Goal: Transaction & Acquisition: Purchase product/service

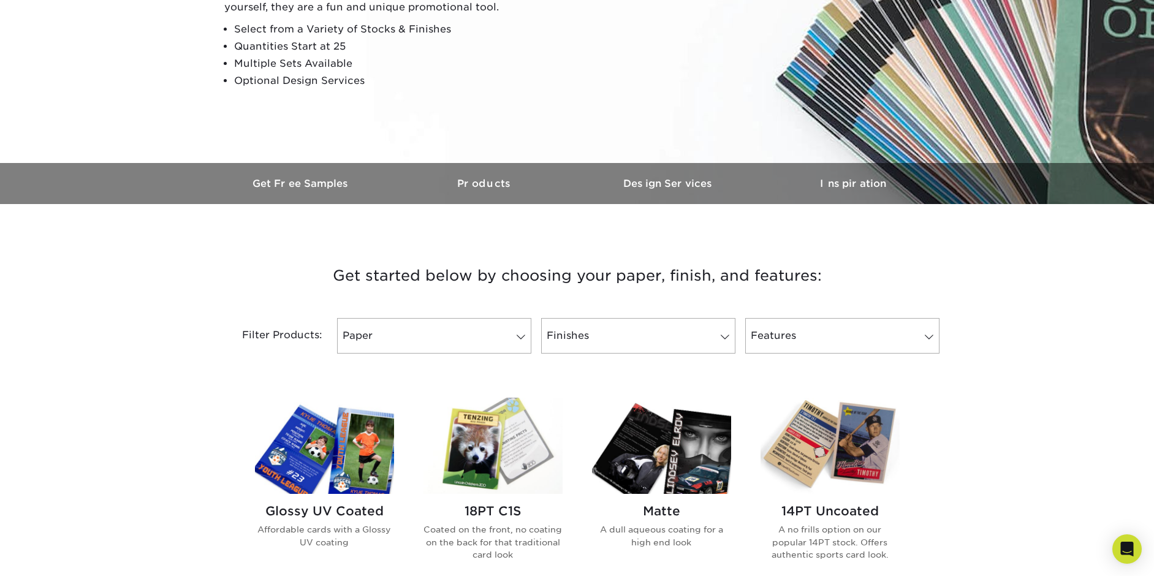
scroll to position [245, 0]
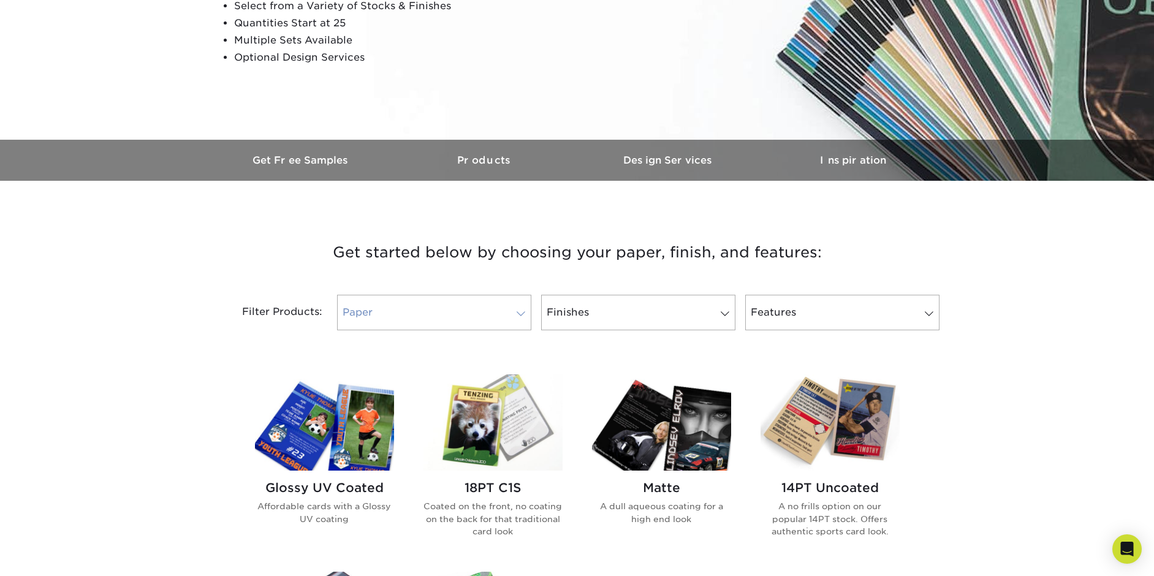
click at [522, 321] on link "Paper" at bounding box center [434, 313] width 194 height 36
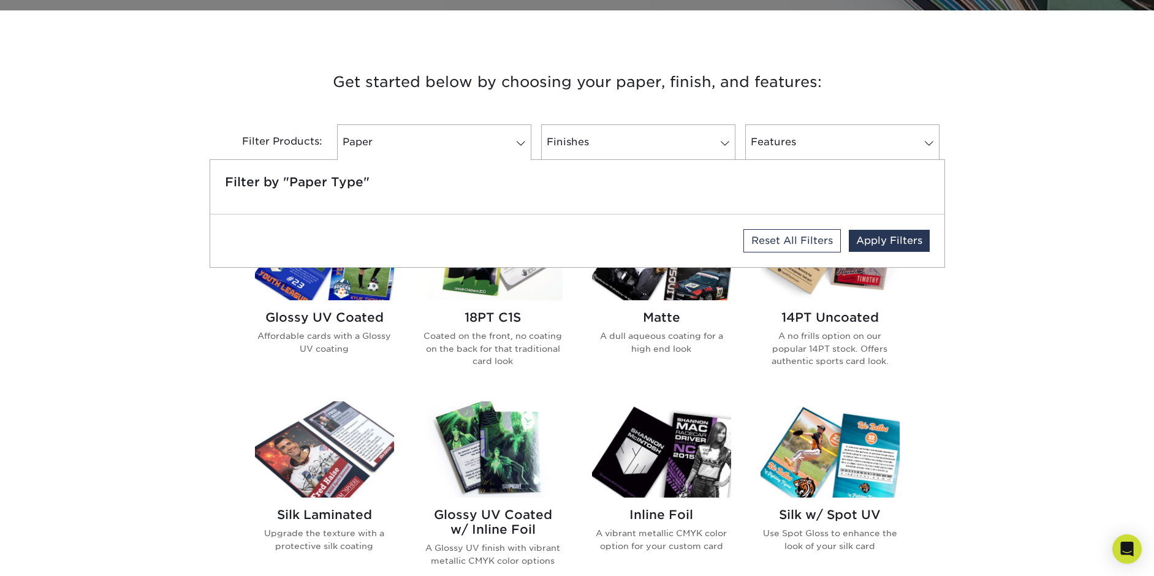
scroll to position [429, 0]
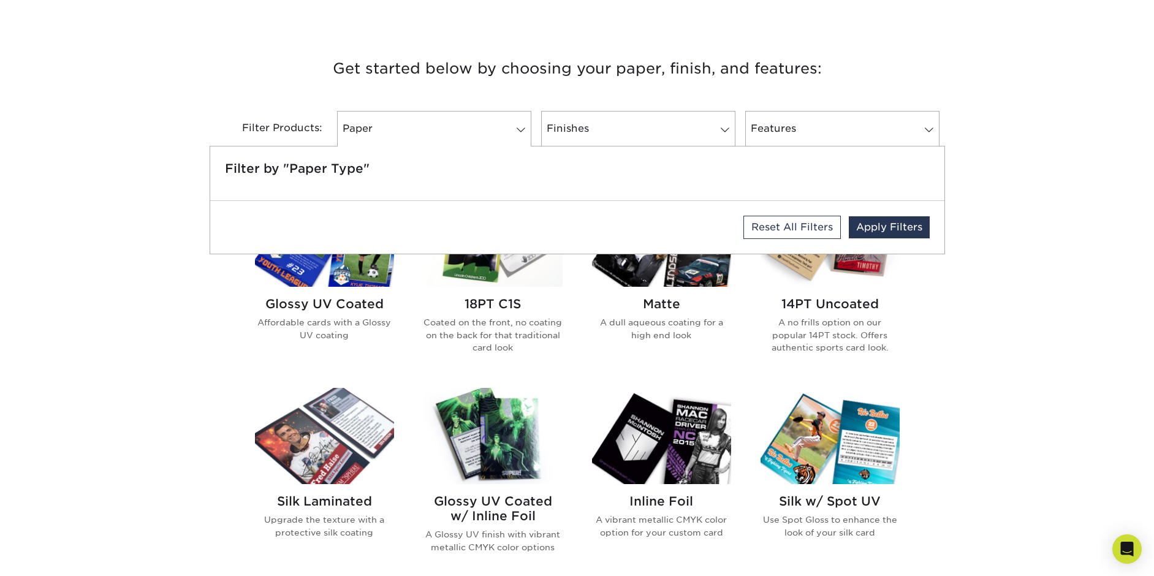
click at [213, 358] on div "Get started below by choosing your paper, finish, and features: Filtered Matche…" at bounding box center [577, 483] width 1154 height 915
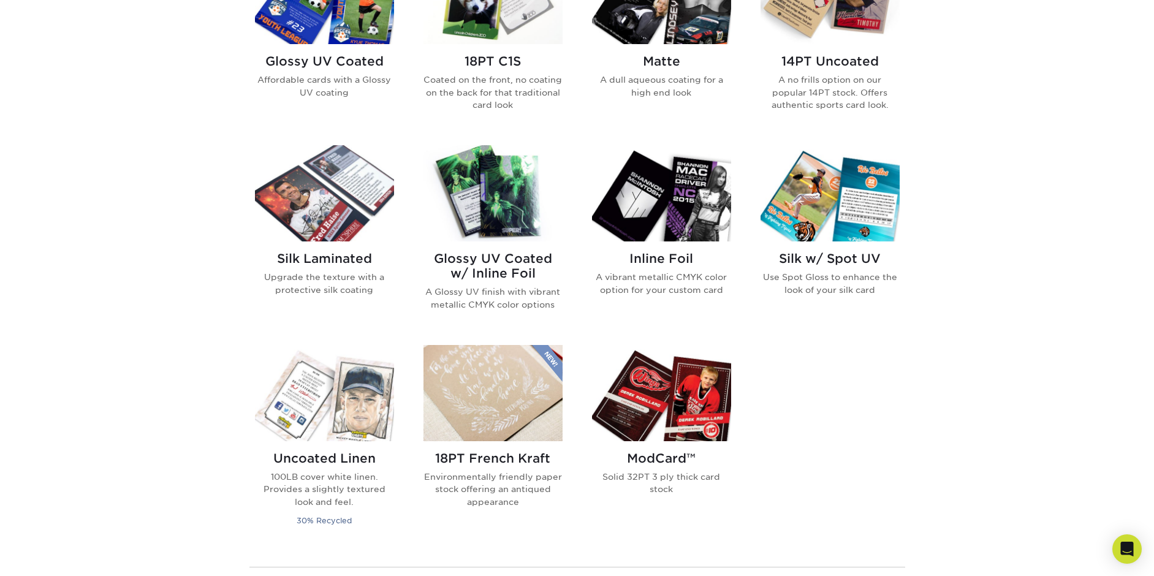
scroll to position [674, 0]
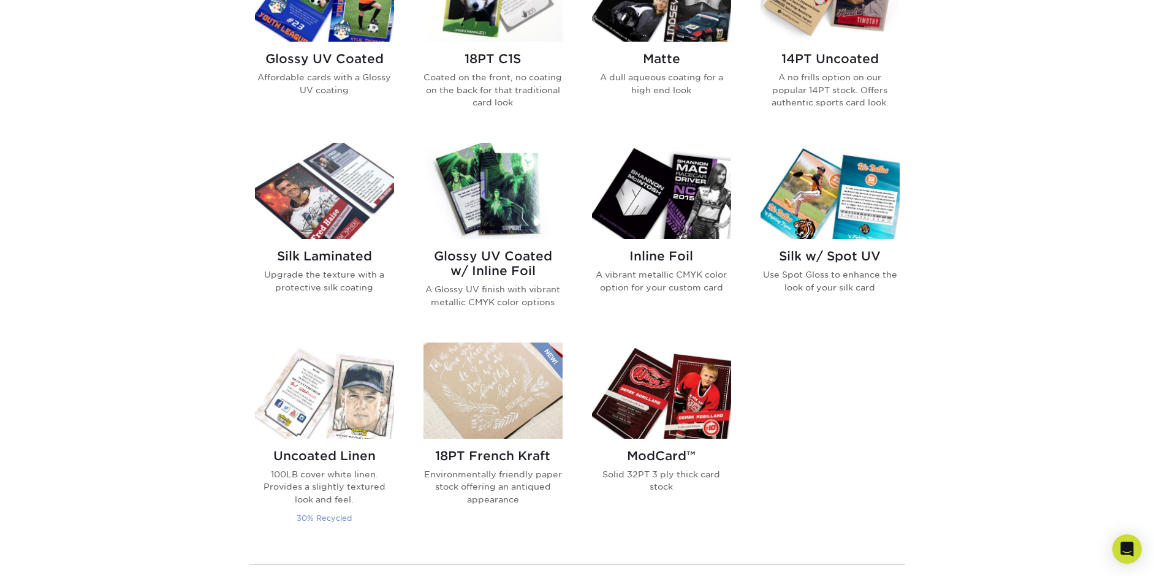
click at [326, 405] on img at bounding box center [324, 391] width 139 height 96
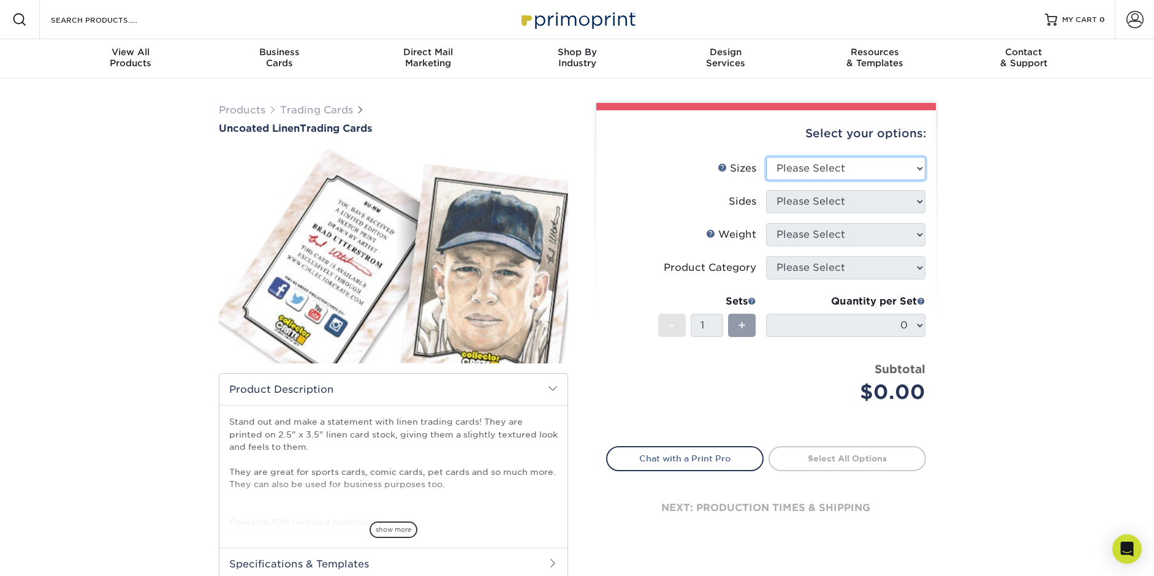
click at [839, 168] on select "Please Select 2.5" x 3.5"" at bounding box center [845, 168] width 159 height 23
select select "2.50x3.50"
click at [766, 157] on select "Please Select 2.5" x 3.5"" at bounding box center [845, 168] width 159 height 23
drag, startPoint x: 812, startPoint y: 200, endPoint x: 754, endPoint y: 195, distance: 58.5
click at [812, 200] on select "Please Select Print Both Sides Print Front Only" at bounding box center [845, 201] width 159 height 23
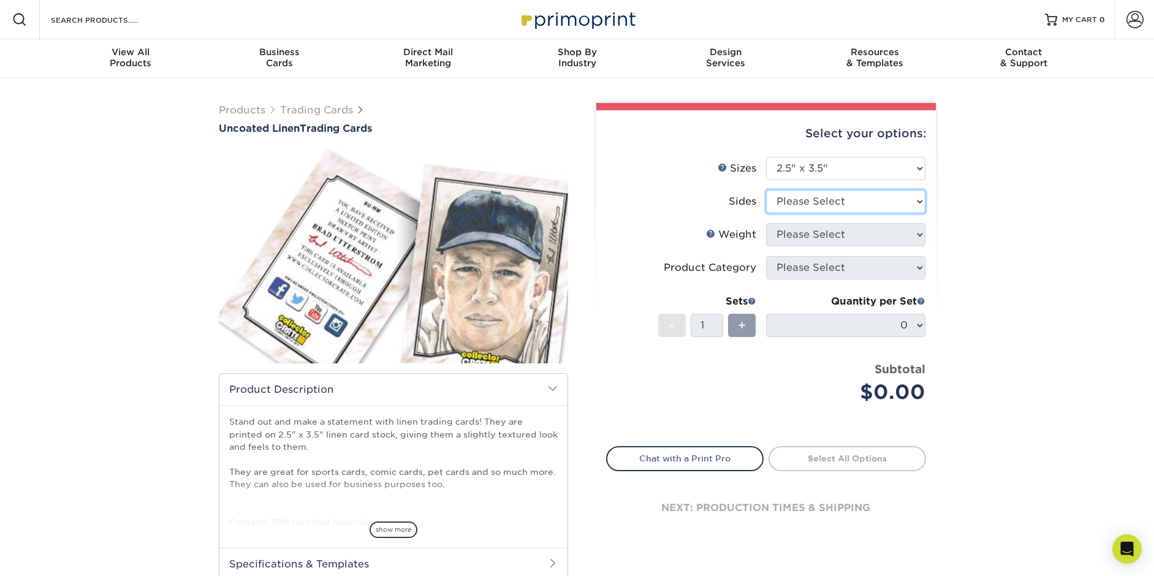
select select "32d3c223-f82c-492b-b915-ba065a00862f"
click at [766, 190] on select "Please Select Print Both Sides Print Front Only" at bounding box center [845, 201] width 159 height 23
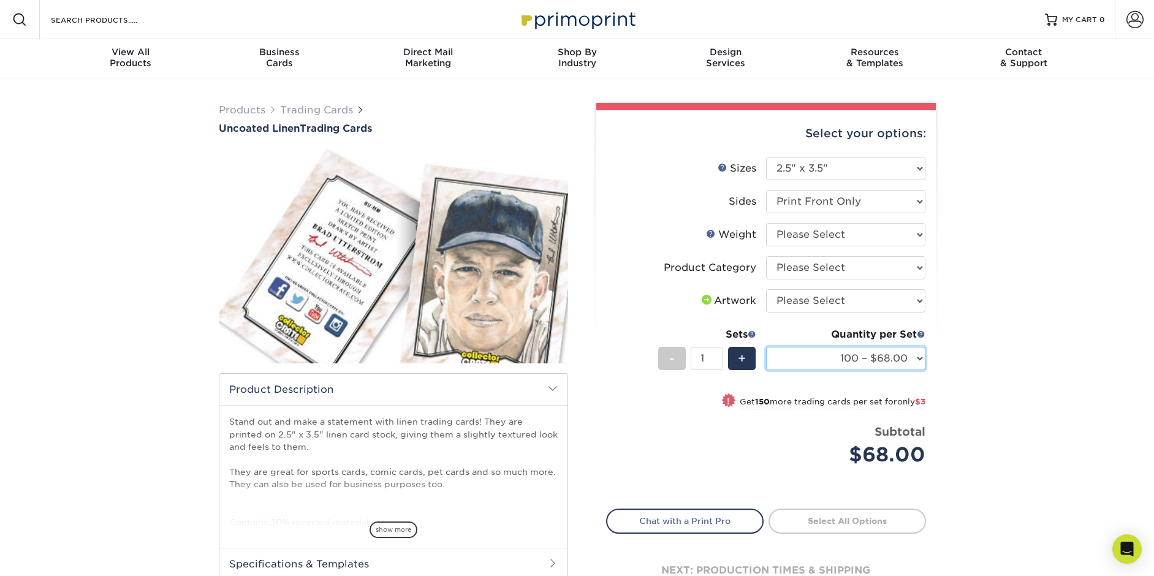
click at [923, 357] on select "100 – $68.00 250 – $71.00 500 – $78.00 1000 – $74.00 2500 – $118.00 5000 – $195…" at bounding box center [845, 358] width 159 height 23
click at [982, 347] on div "Products Trading Cards Uncoated Linen Trading Cards show more Templates" at bounding box center [577, 385] width 1154 height 615
click at [918, 301] on select "Please Select I will upload files I need a design - $100" at bounding box center [845, 300] width 159 height 23
select select "upload"
click at [766, 289] on select "Please Select I will upload files I need a design - $100" at bounding box center [845, 300] width 159 height 23
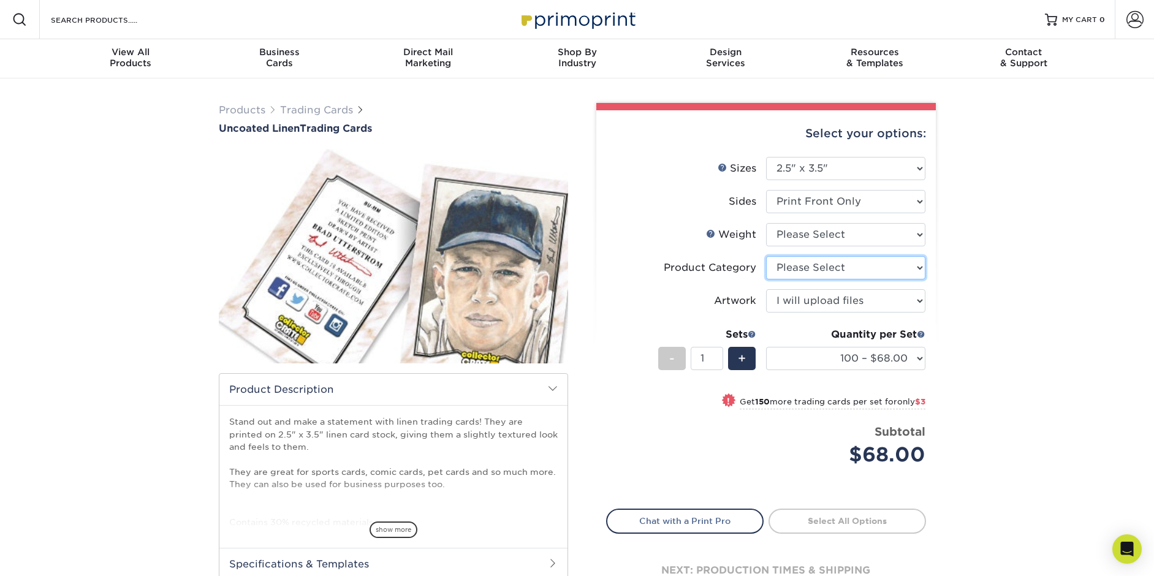
click at [921, 266] on select "Please Select Trading Cards" at bounding box center [845, 267] width 159 height 23
select select "c2f9bce9-36c2-409d-b101-c29d9d031e18"
click at [766, 256] on select "Please Select Trading Cards" at bounding box center [845, 267] width 159 height 23
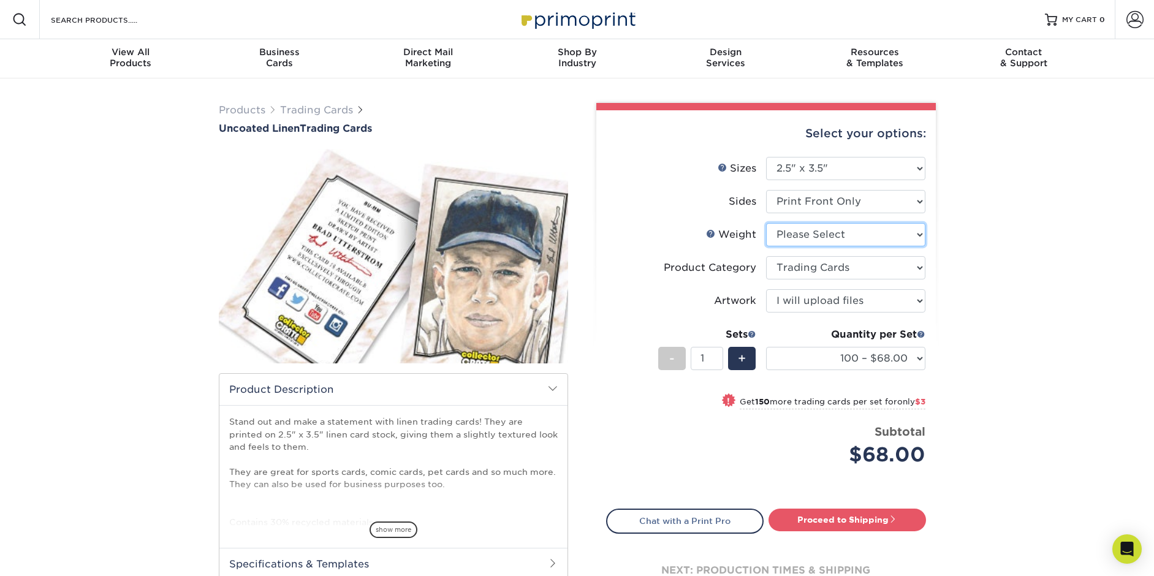
click at [910, 227] on select "Please Select 100LB" at bounding box center [845, 234] width 159 height 23
select select "100LB"
click at [766, 223] on select "Please Select 100LB" at bounding box center [845, 234] width 159 height 23
select select "-1"
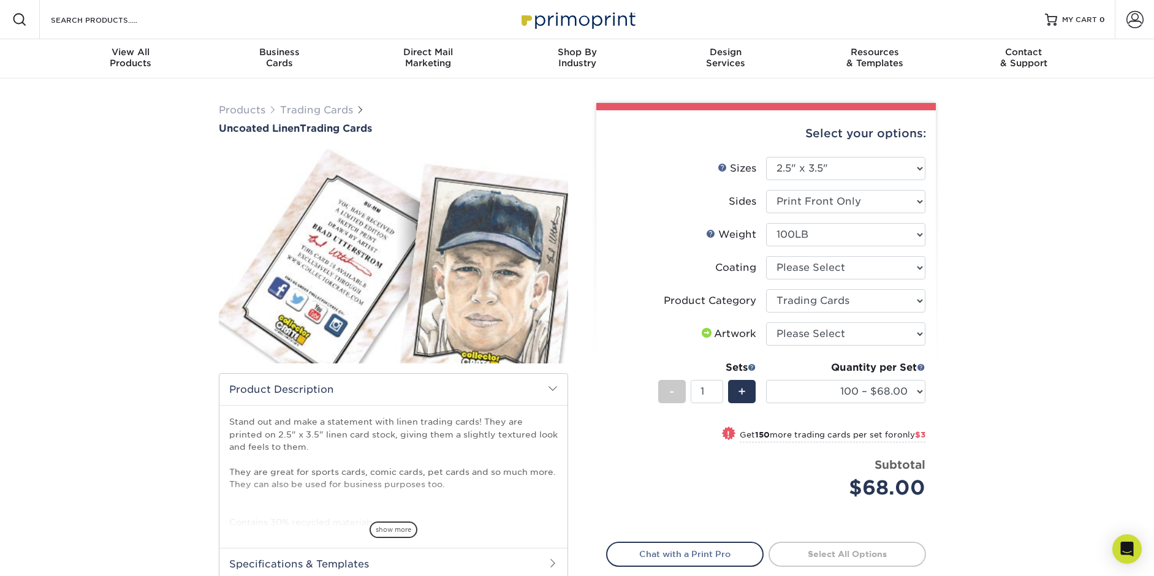
click at [876, 435] on small "Get 150 more trading cards per set for only $3" at bounding box center [833, 436] width 186 height 12
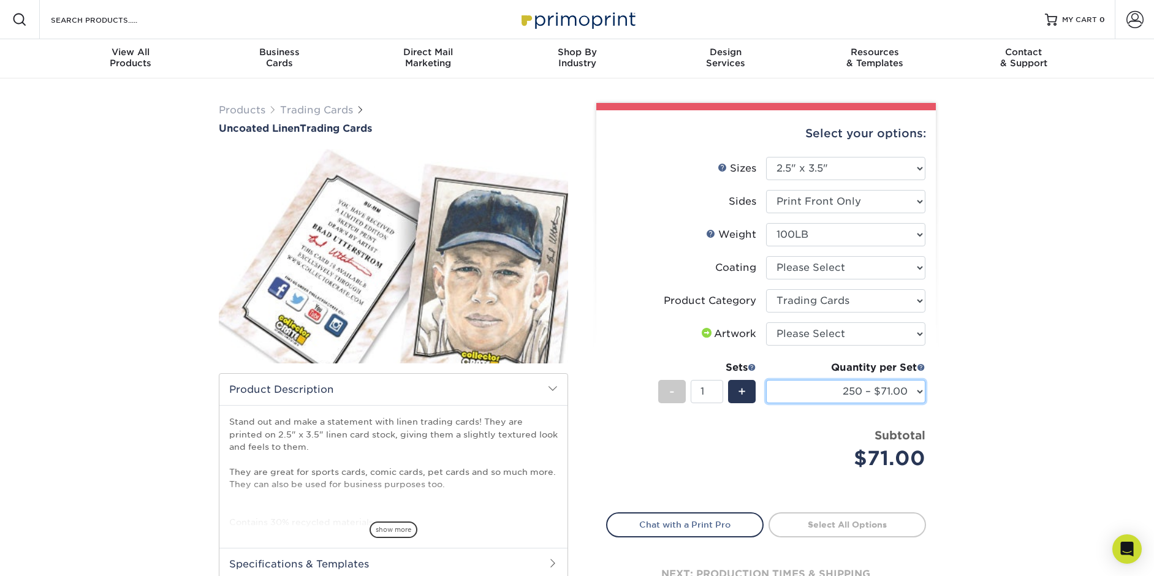
click at [920, 394] on select "100 – $68.00 250 – $71.00 500 – $78.00 1000 – $74.00 2500 – $118.00 5000 – $195…" at bounding box center [845, 391] width 159 height 23
select select "1000 – $74.00"
click at [766, 380] on select "100 – $68.00 250 – $71.00 500 – $78.00 1000 – $74.00 2500 – $118.00 5000 – $195…" at bounding box center [845, 391] width 159 height 23
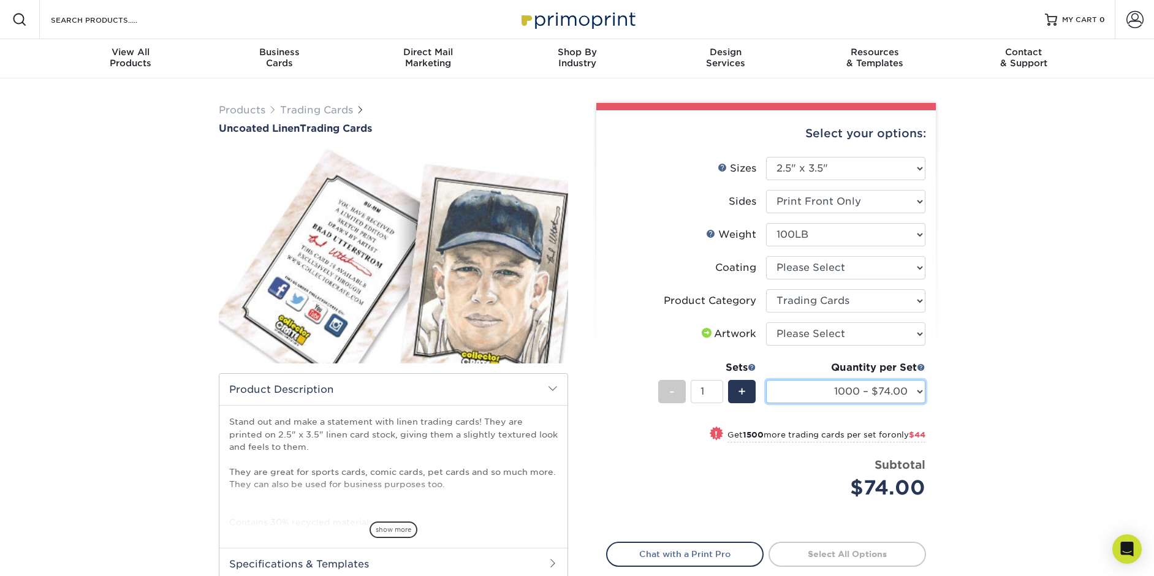
click at [924, 394] on select "100 – $68.00 250 – $71.00 500 – $78.00 1000 – $74.00 2500 – $118.00 5000 – $195…" at bounding box center [845, 391] width 159 height 23
click at [1013, 339] on div "Products Trading Cards Uncoated Linen Trading Cards show more Templates" at bounding box center [577, 385] width 1154 height 615
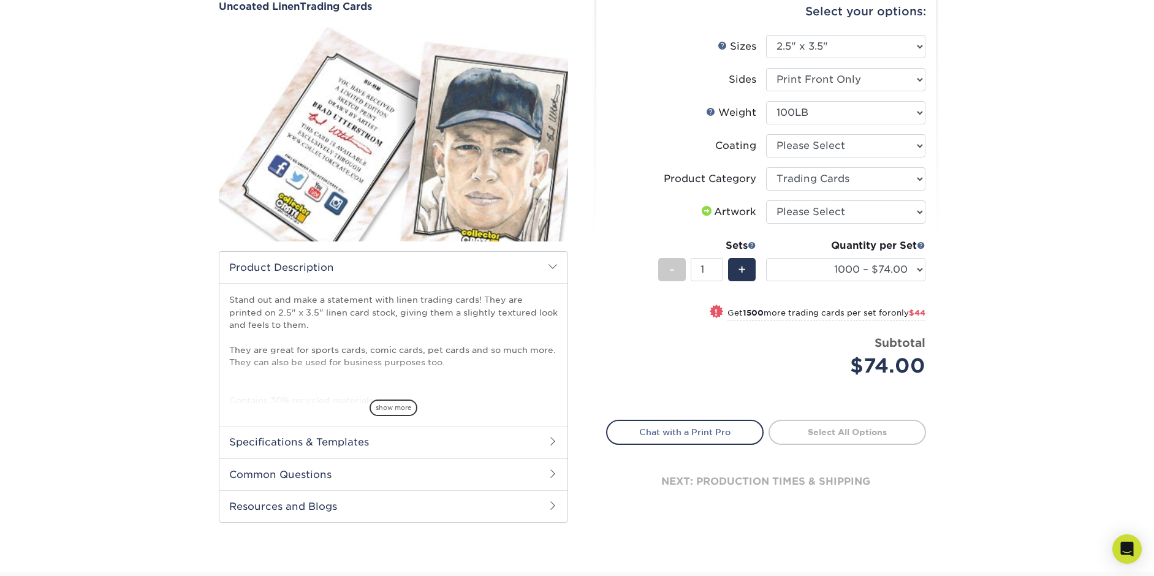
scroll to position [123, 0]
click at [924, 273] on select "100 – $68.00 250 – $71.00 500 – $78.00 1000 – $74.00 2500 – $118.00 5000 – $195…" at bounding box center [845, 268] width 159 height 23
click at [1045, 290] on div "Products Trading Cards Uncoated Linen Trading Cards show more Templates" at bounding box center [577, 263] width 1154 height 615
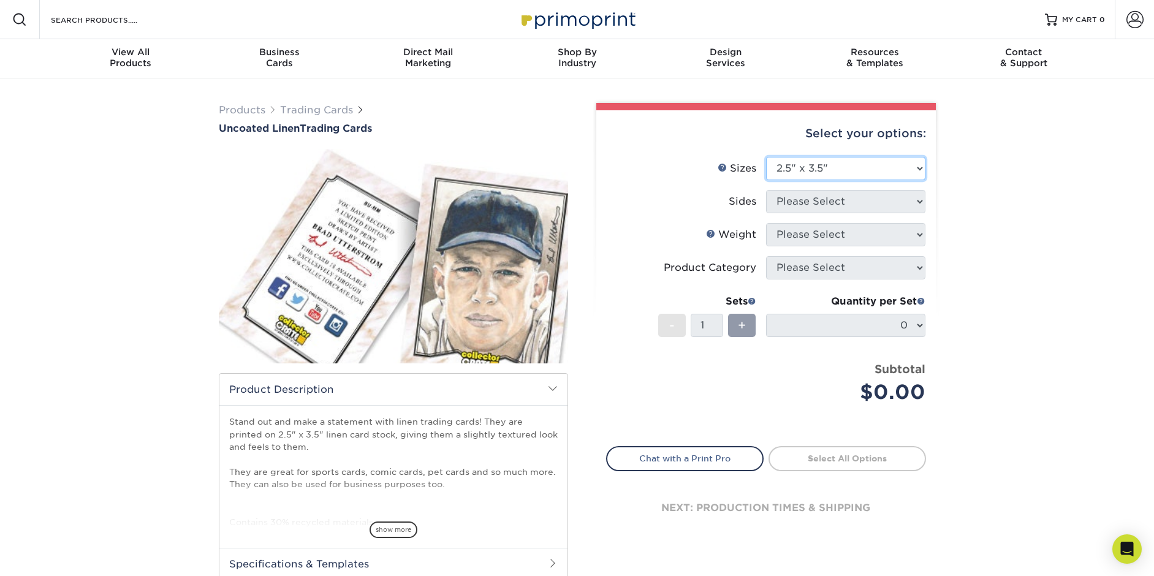
click at [916, 171] on select "Please Select 2.5" x 3.5"" at bounding box center [845, 168] width 159 height 23
click at [766, 157] on select "Please Select 2.5" x 3.5"" at bounding box center [845, 168] width 159 height 23
click at [839, 167] on select "Please Select 2.5" x 3.5"" at bounding box center [845, 168] width 159 height 23
select select "2.50x3.50"
click at [766, 157] on select "Please Select 2.5" x 3.5"" at bounding box center [845, 168] width 159 height 23
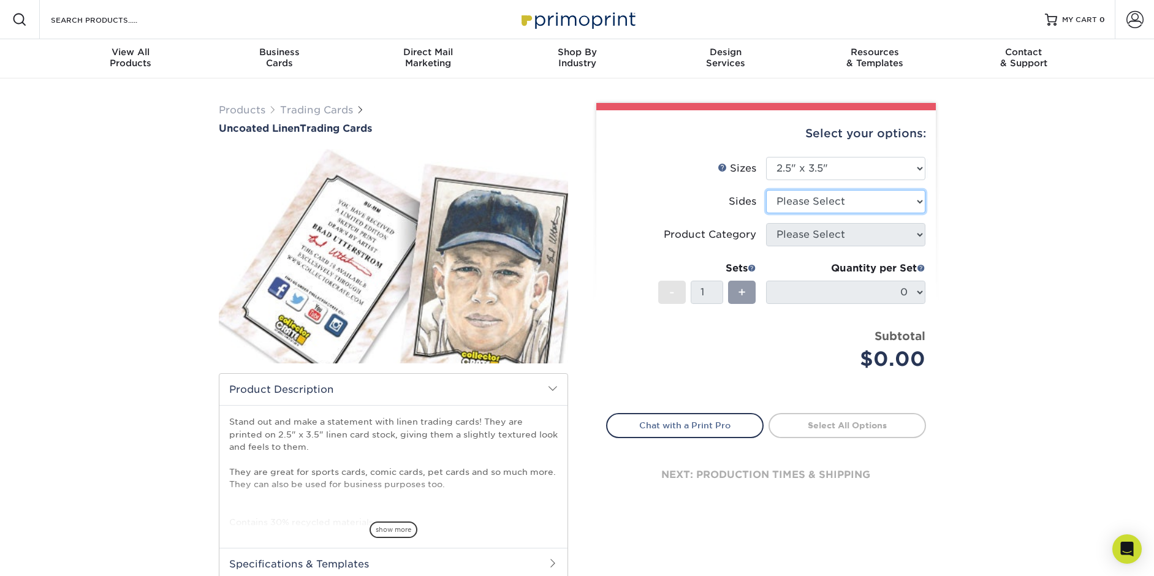
click at [904, 199] on select "Please Select Print Both Sides Print Front Only" at bounding box center [845, 201] width 159 height 23
select select "13abbda7-1d64-4f25-8bb2-c179b224825d"
click at [766, 190] on select "Please Select Print Both Sides Print Front Only" at bounding box center [845, 201] width 159 height 23
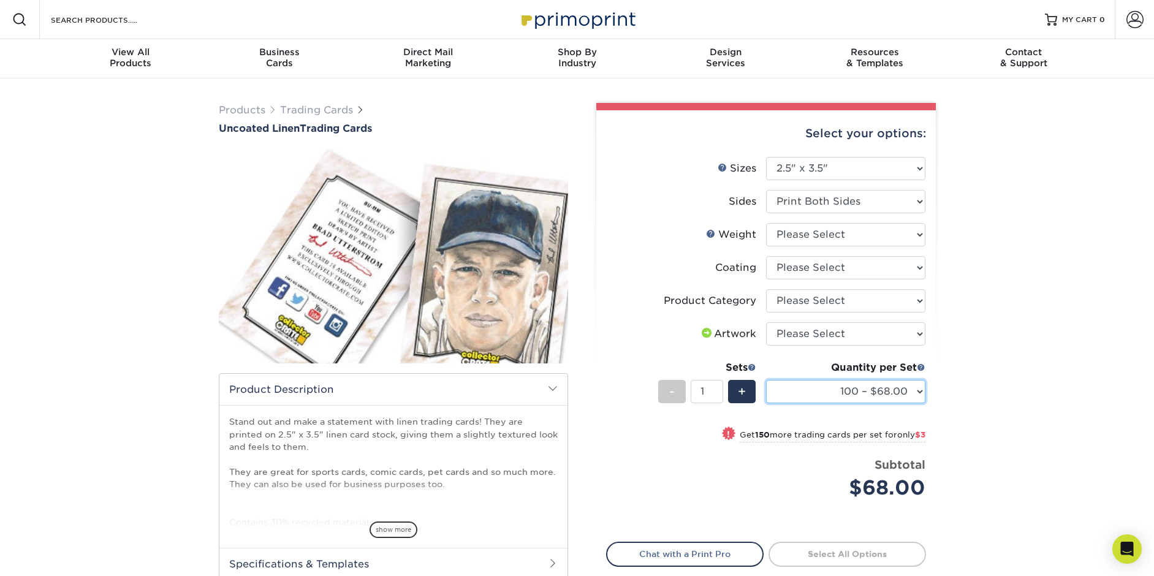
click at [920, 388] on select "100 – $68.00 250 – $71.00 500 – $78.00 1000 – $74.00 2500 – $118.00 5000 – $195…" at bounding box center [845, 391] width 159 height 23
select select "1000 – $74.00"
click at [766, 380] on select "100 – $68.00 250 – $71.00 500 – $78.00 1000 – $74.00 2500 – $118.00 5000 – $195…" at bounding box center [845, 391] width 159 height 23
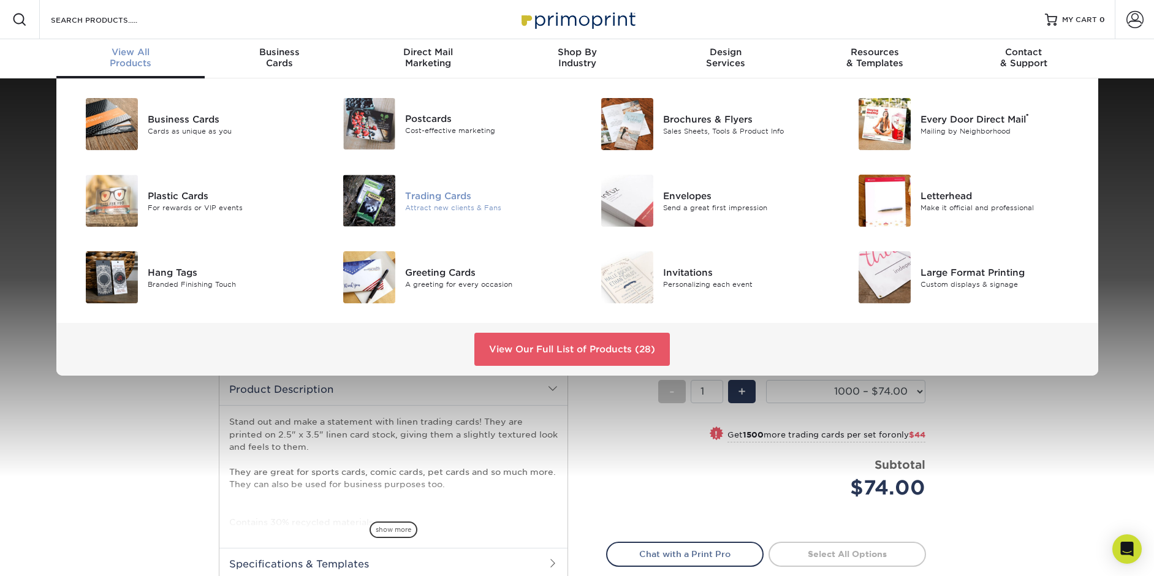
click at [432, 193] on div "Trading Cards" at bounding box center [486, 195] width 162 height 13
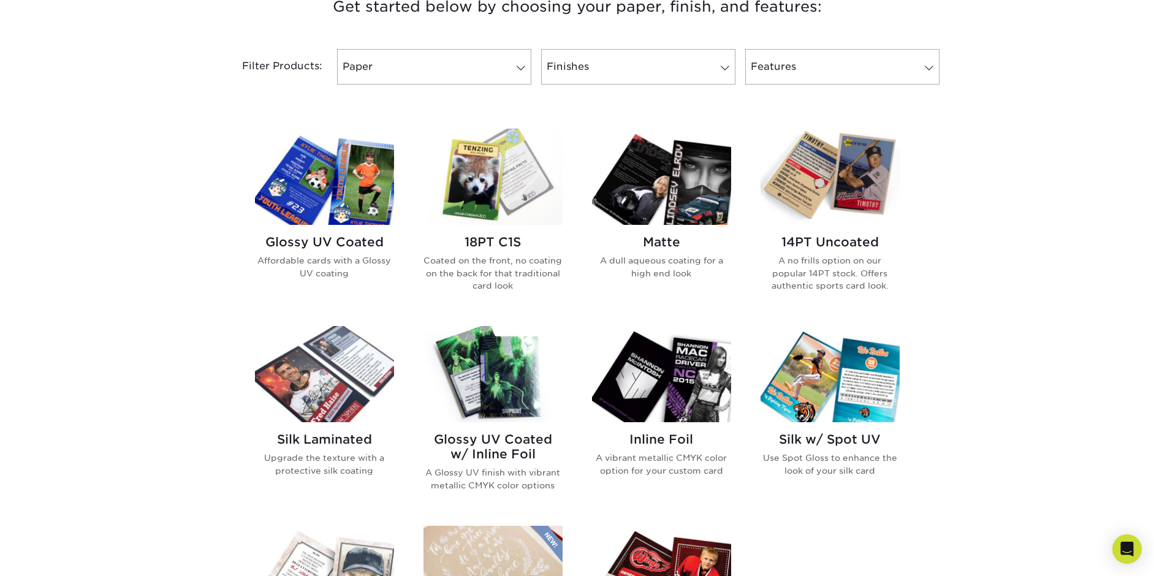
scroll to position [490, 0]
click at [833, 192] on img at bounding box center [830, 177] width 139 height 96
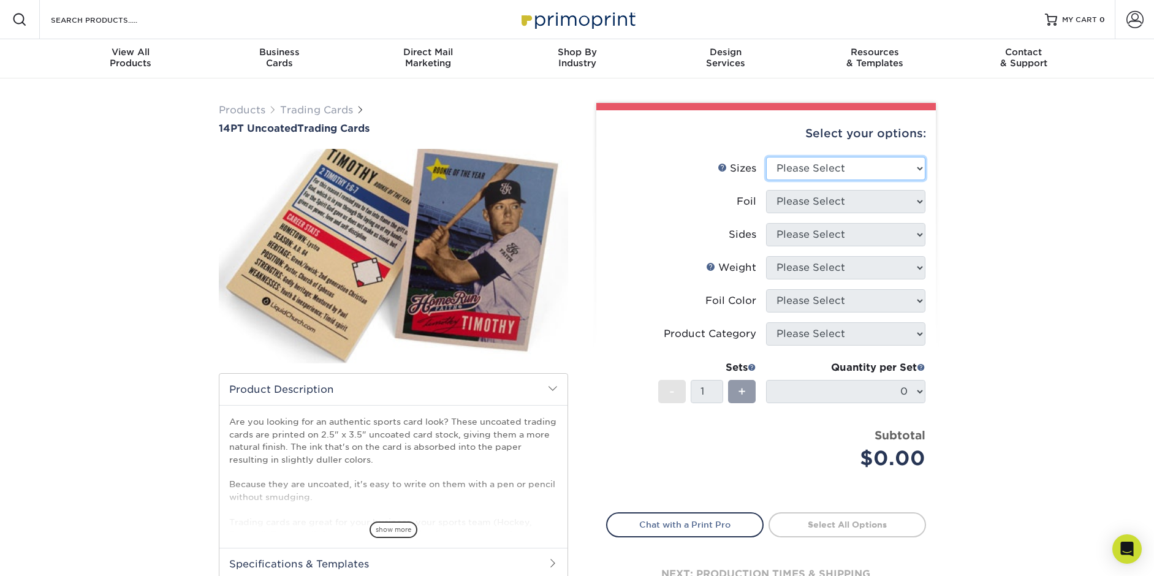
click at [921, 169] on select "Please Select 2.5" x 3.5"" at bounding box center [845, 168] width 159 height 23
select select "2.50x3.50"
click at [766, 157] on select "Please Select 2.5" x 3.5"" at bounding box center [845, 168] width 159 height 23
click at [919, 202] on select "Please Select Yes No" at bounding box center [845, 201] width 159 height 23
select select "1"
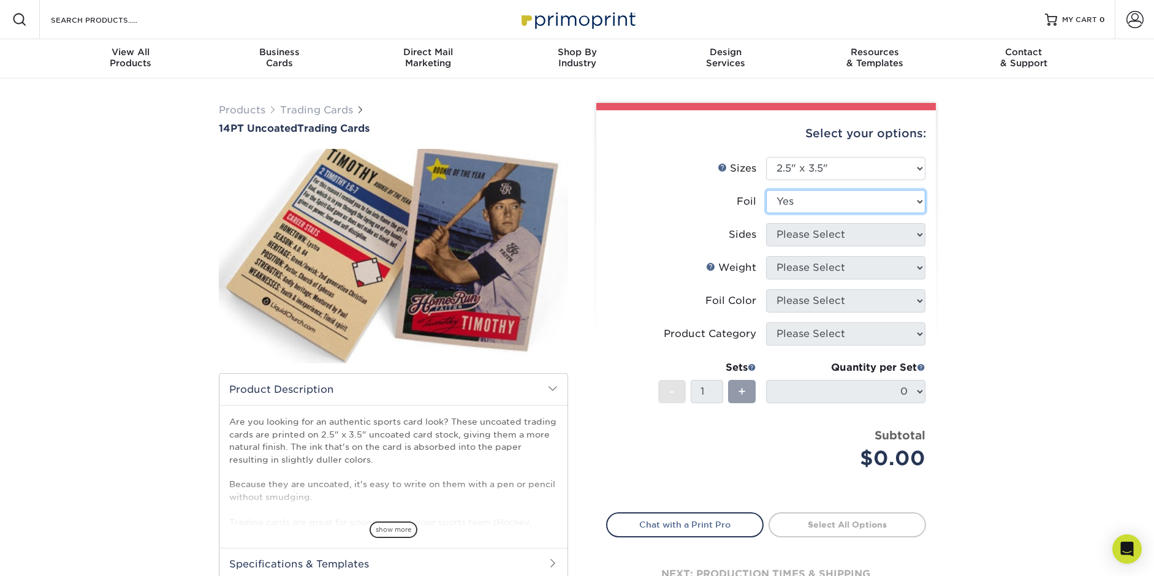
click at [766, 190] on select "Please Select Yes No" at bounding box center [845, 201] width 159 height 23
click at [918, 237] on select "Please Select Print Both Sides - Foil Both Sides Print Both Sides - Foil Front …" at bounding box center [845, 234] width 159 height 23
select select "e9e9dfb3-fba1-4d60-972c-fd9ca5904d33"
click at [766, 223] on select "Please Select Print Both Sides - Foil Both Sides Print Both Sides - Foil Front …" at bounding box center [845, 234] width 159 height 23
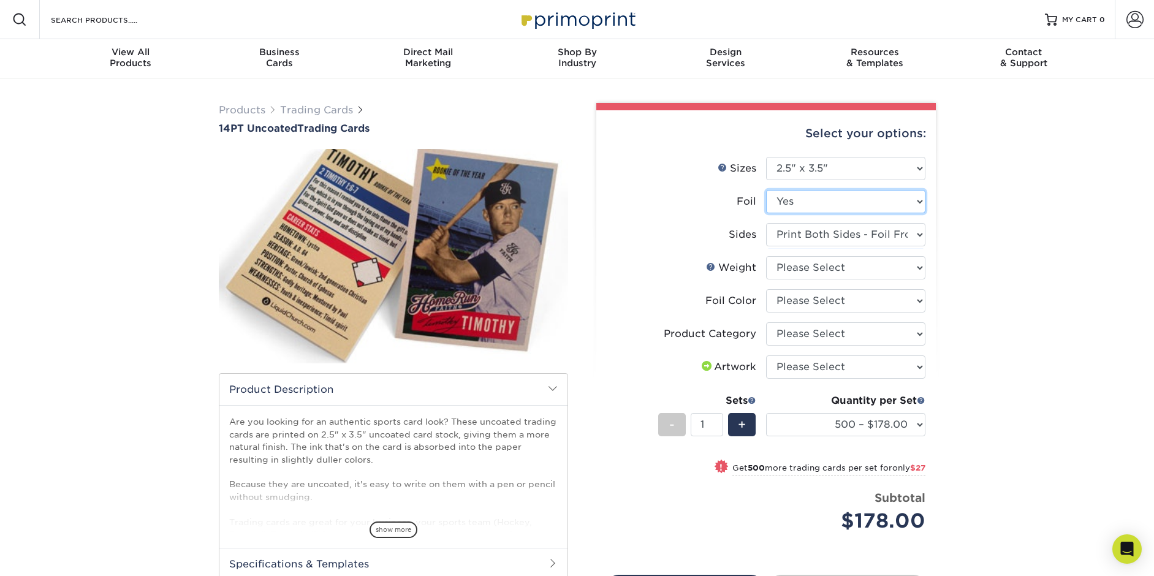
click at [921, 199] on select "Please Select Yes No" at bounding box center [845, 201] width 159 height 23
select select "0"
click at [766, 190] on select "Please Select Yes No" at bounding box center [845, 201] width 159 height 23
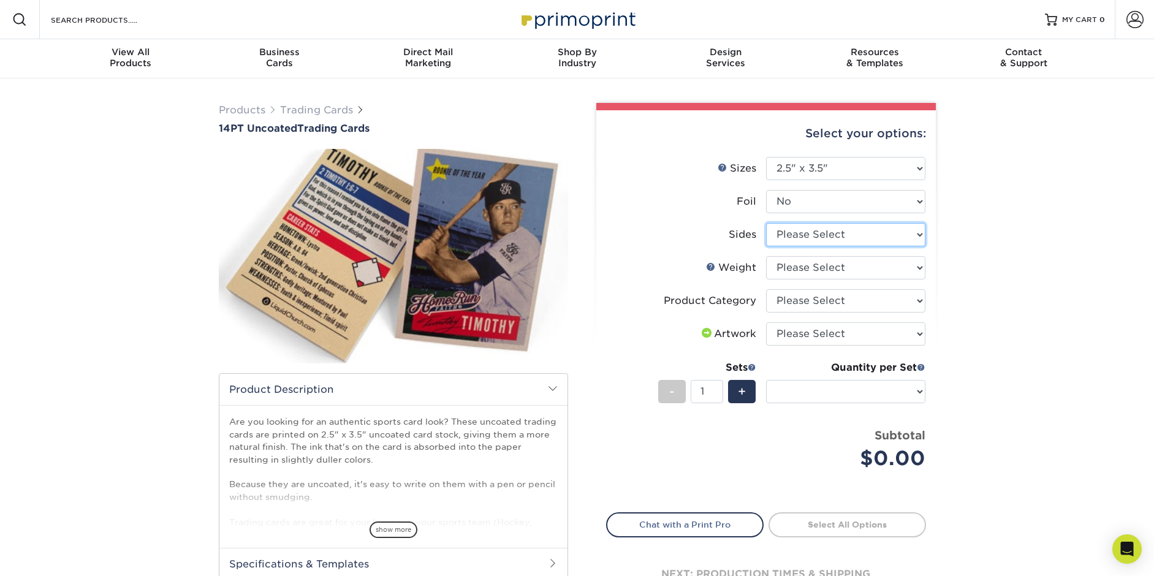
click at [917, 237] on select "Please Select Print Both Sides Print Front Only" at bounding box center [845, 234] width 159 height 23
select select "13abbda7-1d64-4f25-8bb2-c179b224825d"
click at [766, 223] on select "Please Select Print Both Sides Print Front Only" at bounding box center [845, 234] width 159 height 23
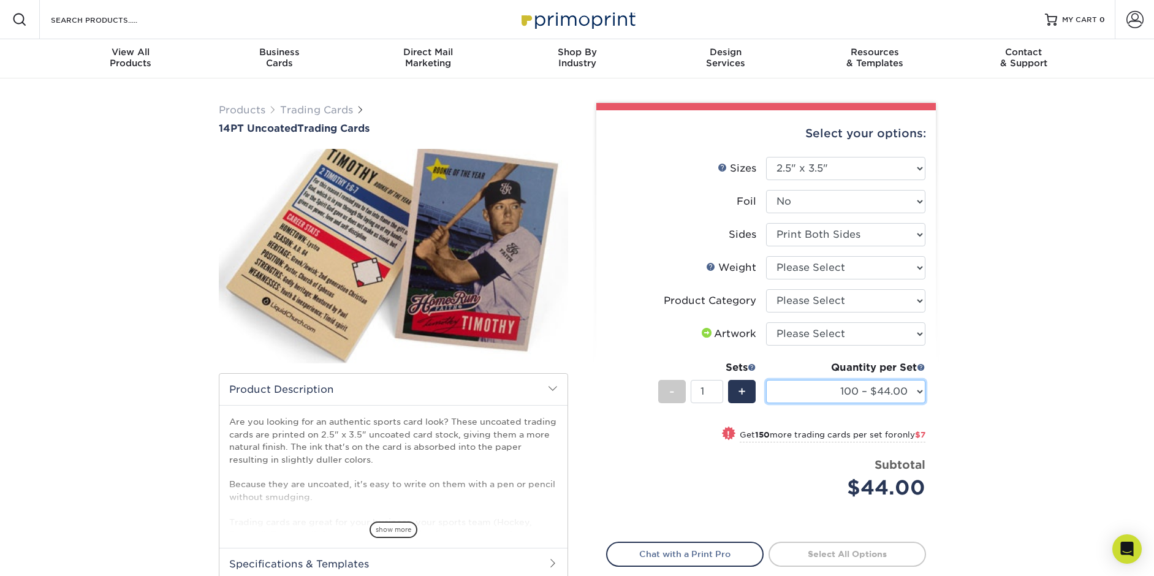
click at [918, 392] on select "100 – $44.00 250 – $51.00 500 – $54.00 1000 – $78.00 2500 – $148.00 5000 – $198…" at bounding box center [845, 391] width 159 height 23
click at [744, 390] on span "+" at bounding box center [742, 392] width 8 height 18
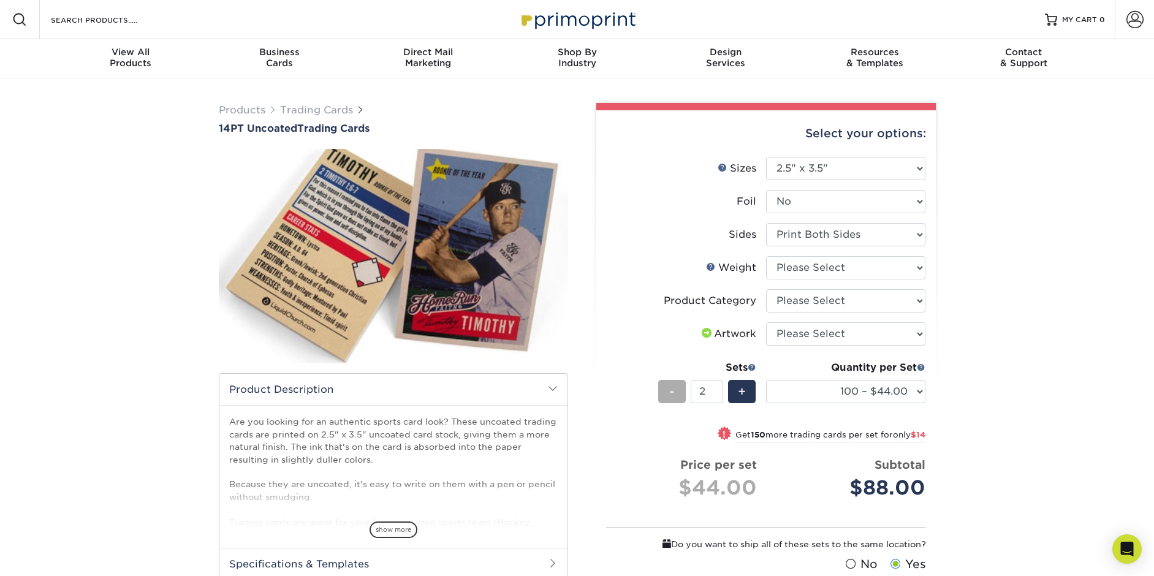
click at [671, 386] on span "-" at bounding box center [672, 392] width 6 height 18
type input "1"
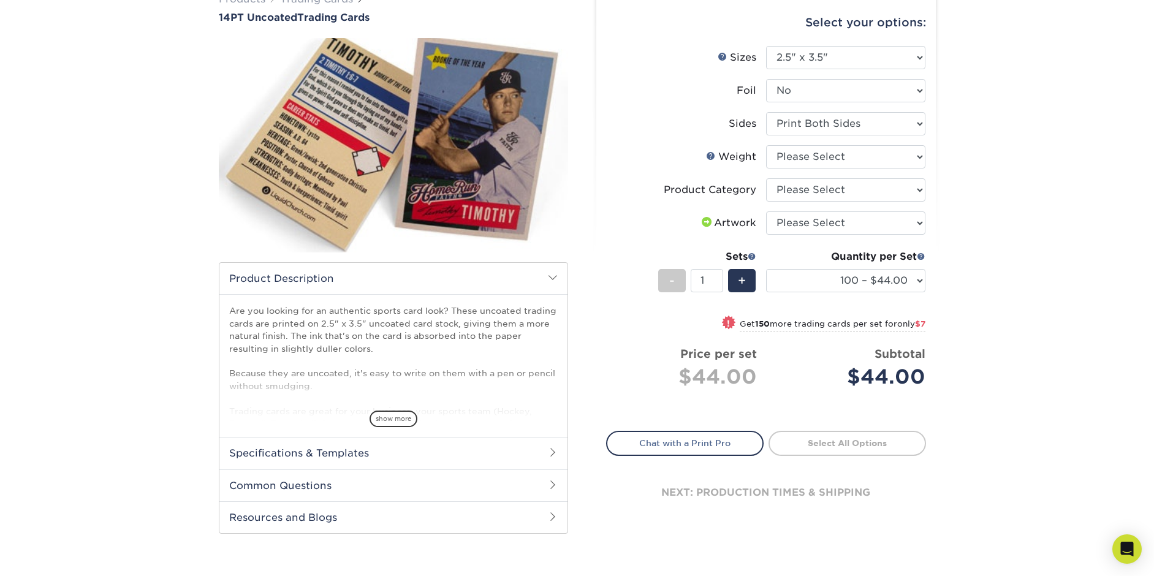
scroll to position [123, 0]
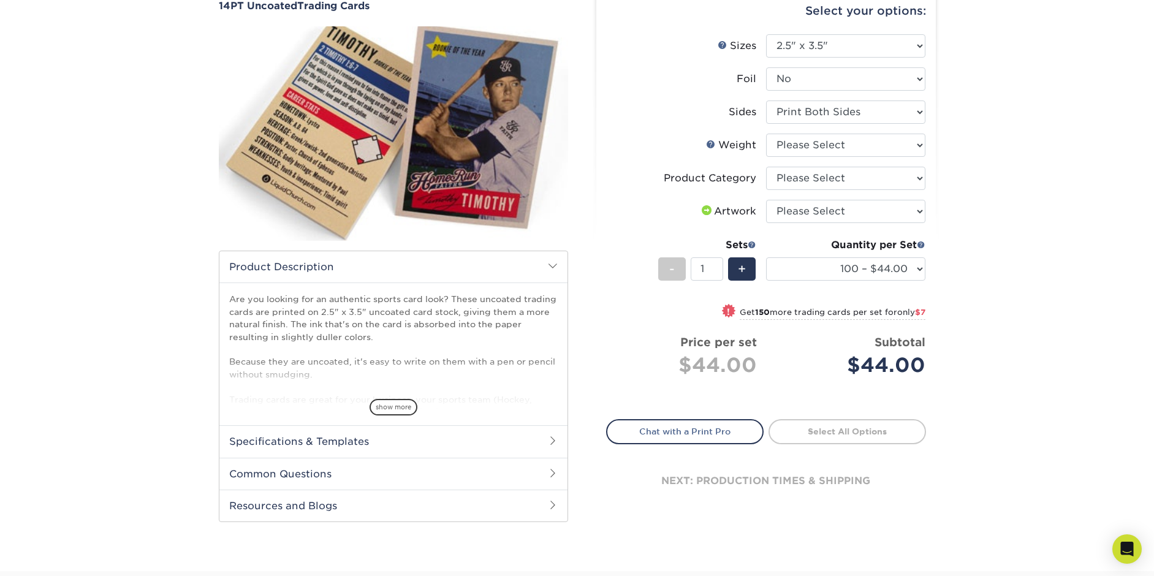
click at [549, 436] on span at bounding box center [553, 441] width 10 height 10
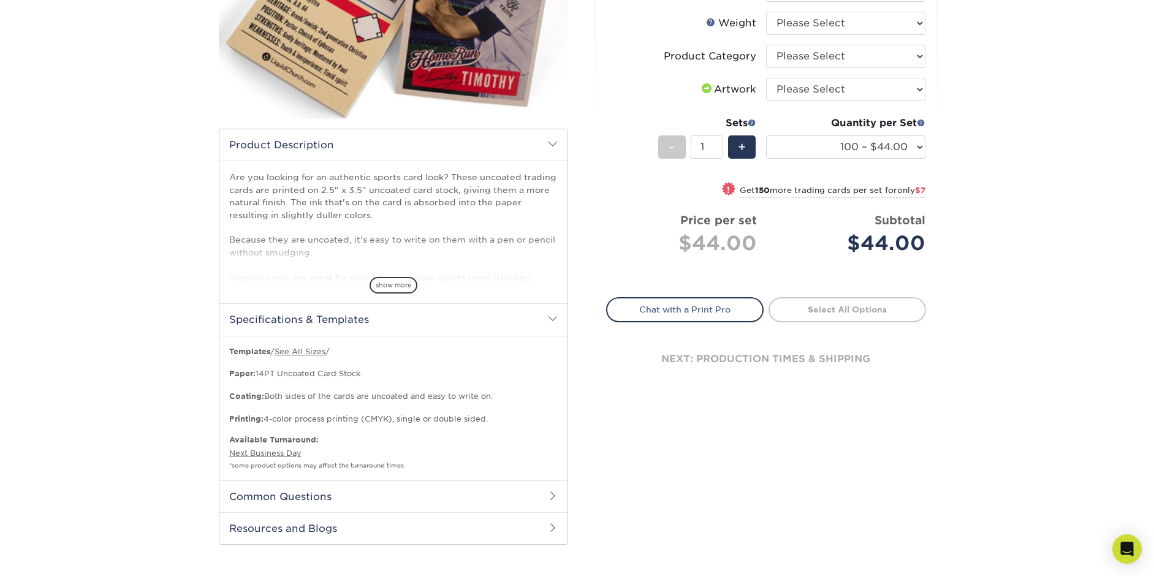
scroll to position [245, 0]
click at [375, 493] on h2 "Common Questions" at bounding box center [393, 496] width 348 height 32
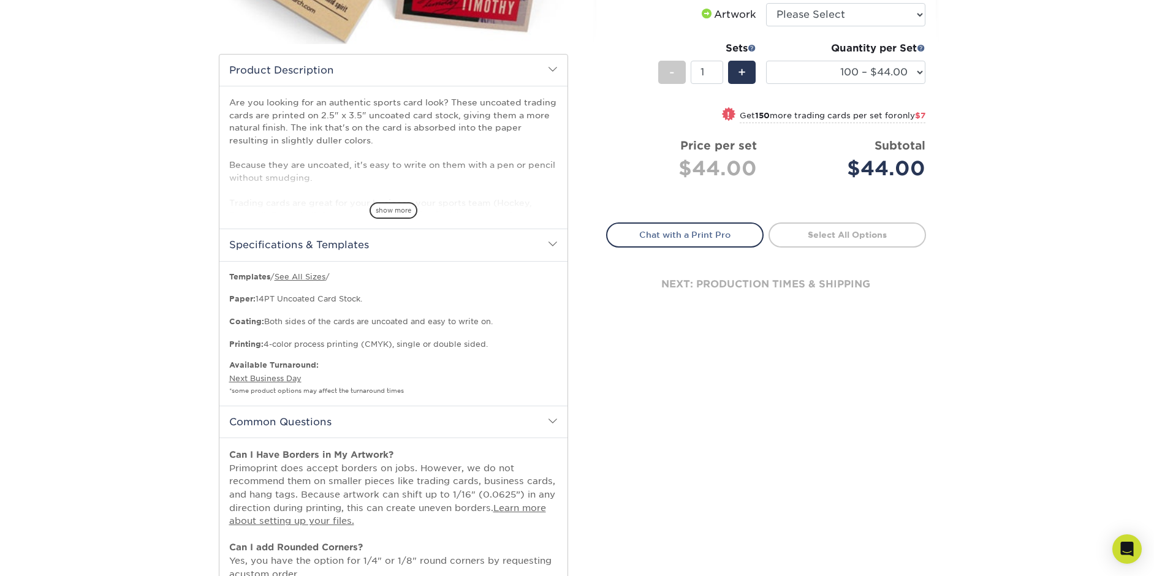
scroll to position [307, 0]
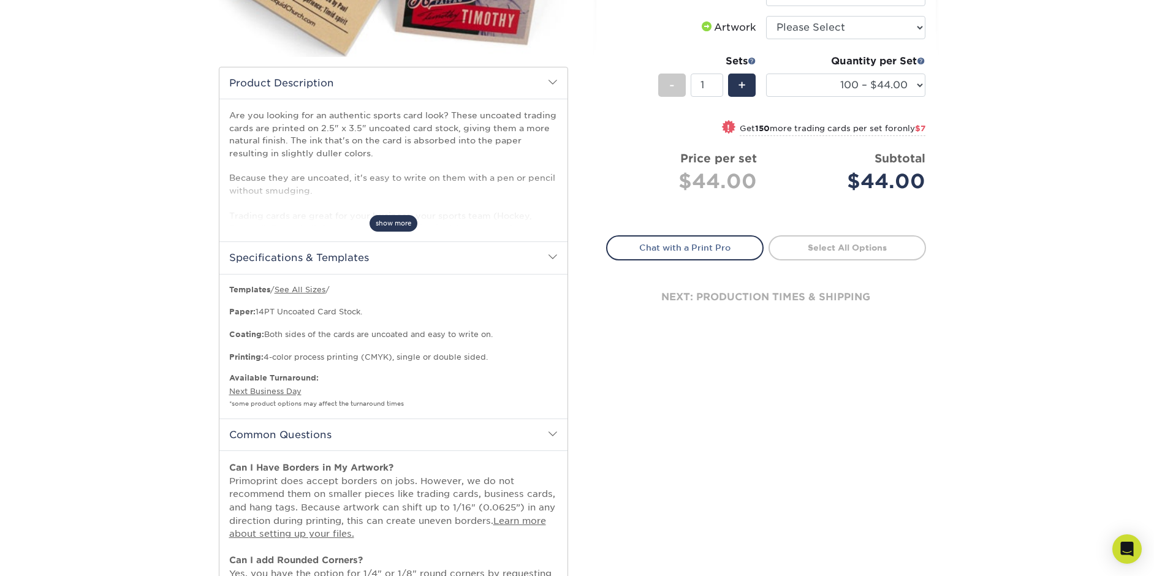
click at [400, 223] on span "show more" at bounding box center [394, 223] width 48 height 17
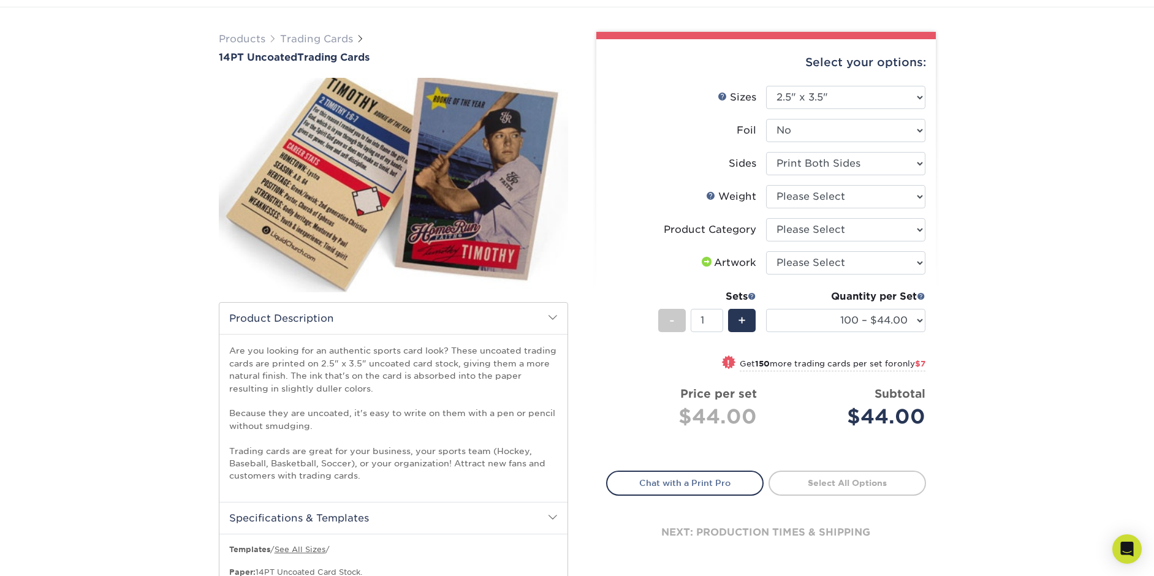
scroll to position [61, 0]
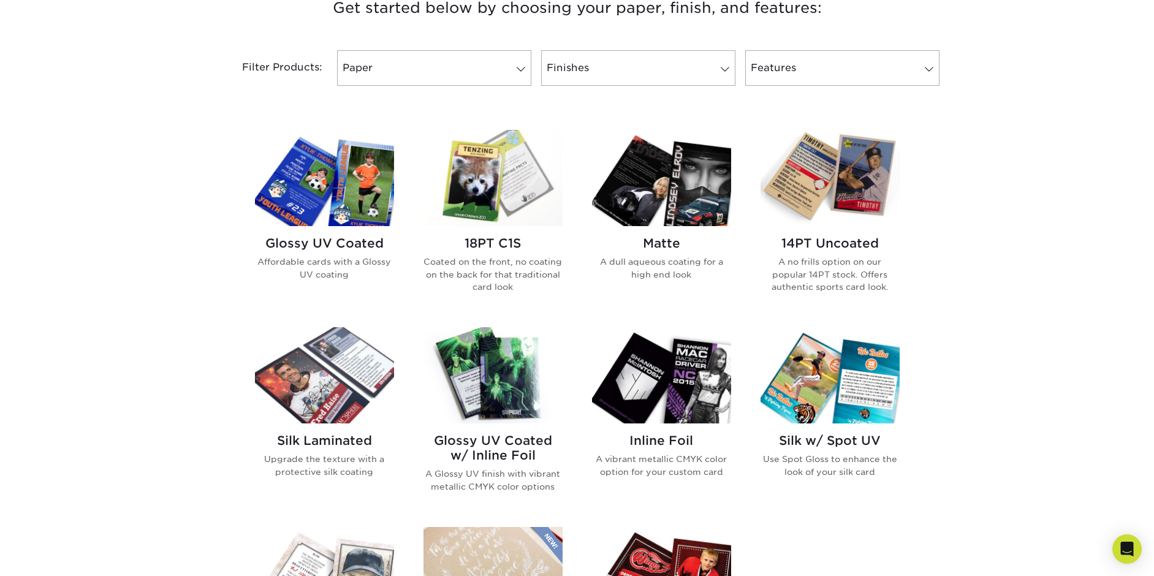
scroll to position [490, 0]
click at [302, 421] on img at bounding box center [324, 375] width 139 height 96
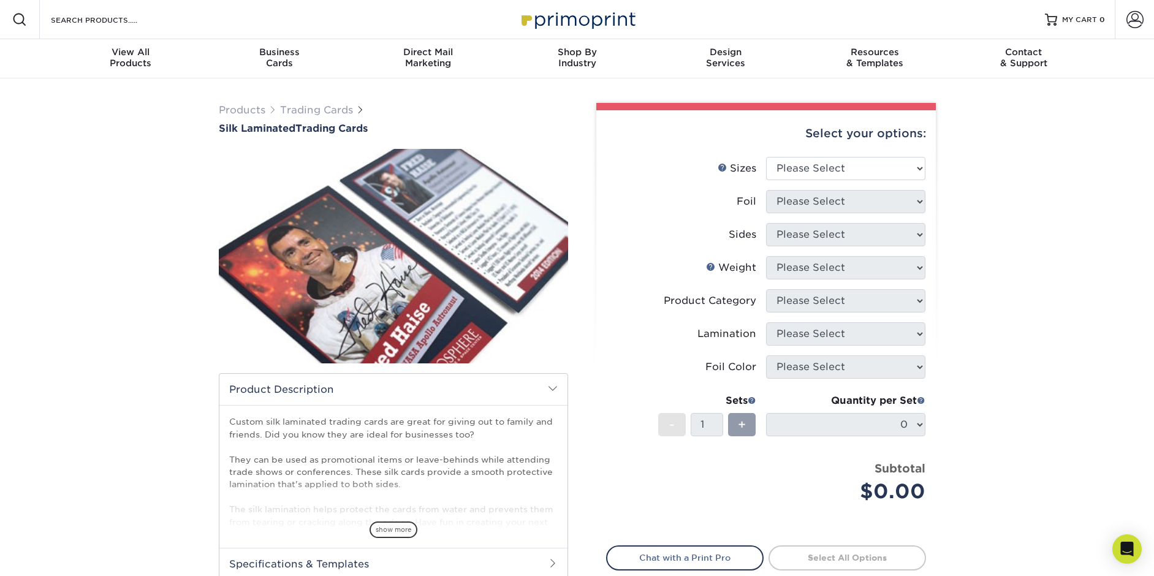
click at [926, 170] on div "Select your options: Sizes Help Sizes Please Select 2.5" x 3.5" Foil Please Sel…" at bounding box center [766, 382] width 340 height 544
click at [921, 170] on select "Please Select 2.5" x 3.5"" at bounding box center [845, 168] width 159 height 23
select select "2.50x3.50"
click at [766, 157] on select "Please Select 2.5" x 3.5"" at bounding box center [845, 168] width 159 height 23
click at [913, 199] on select "Please Select No Yes" at bounding box center [845, 201] width 159 height 23
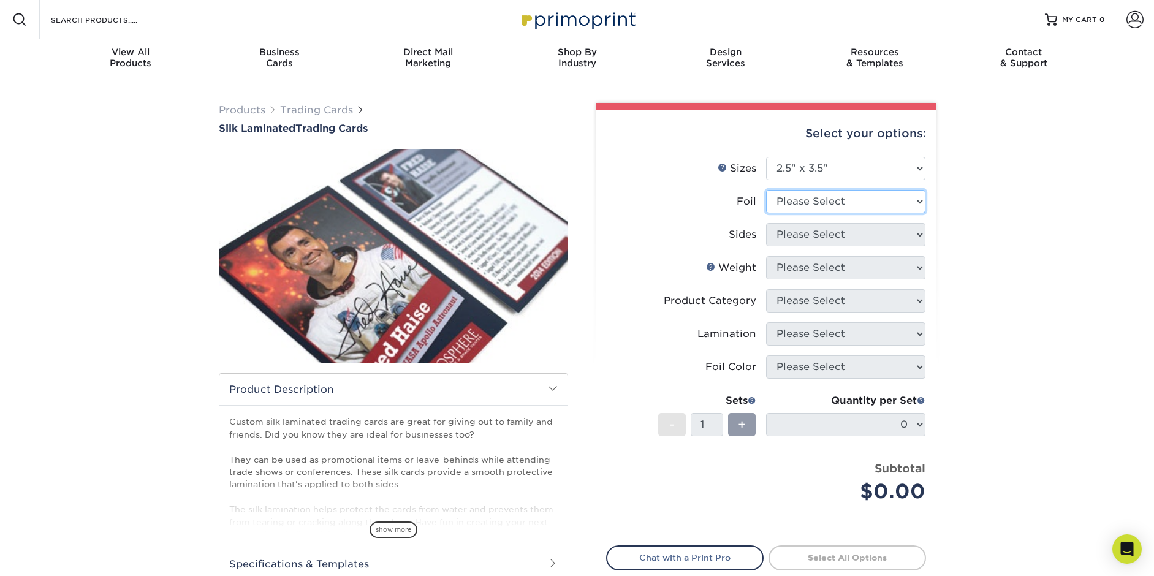
select select "0"
click at [766, 190] on select "Please Select No Yes" at bounding box center [845, 201] width 159 height 23
click at [920, 234] on select "Please Select Print Both Sides Print Front Only" at bounding box center [845, 234] width 159 height 23
select select "13abbda7-1d64-4f25-8bb2-c179b224825d"
click at [766, 223] on select "Please Select Print Both Sides Print Front Only" at bounding box center [845, 234] width 159 height 23
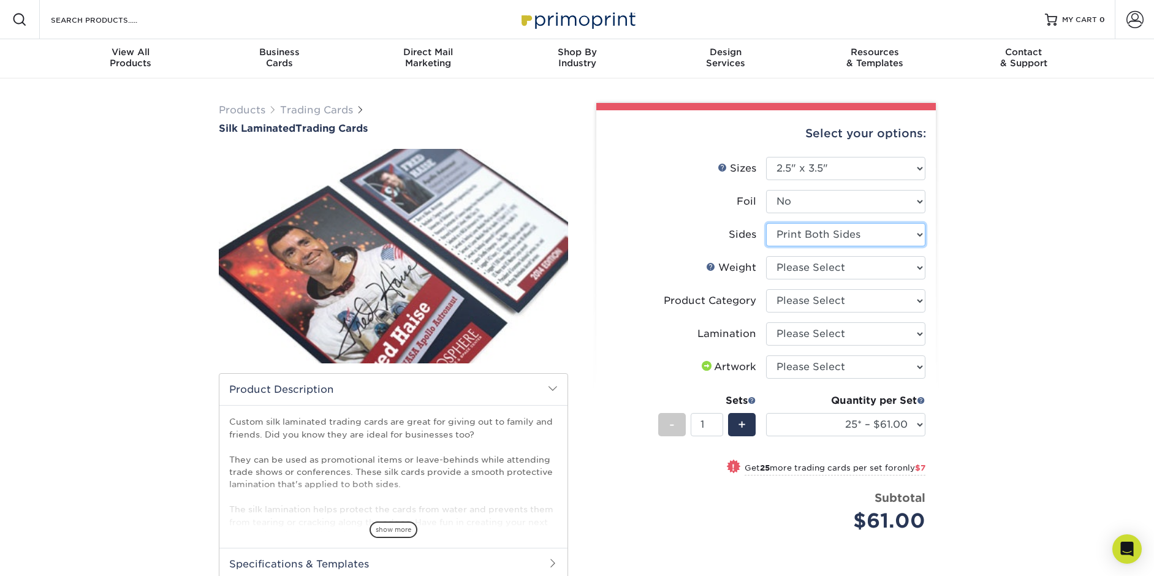
click at [919, 234] on select "Please Select Print Both Sides Print Front Only" at bounding box center [845, 234] width 159 height 23
click at [766, 223] on select "Please Select Print Both Sides Print Front Only" at bounding box center [845, 234] width 159 height 23
click at [916, 269] on select "Please Select 16PT" at bounding box center [845, 267] width 159 height 23
select select "16PT"
click at [766, 256] on select "Please Select 16PT" at bounding box center [845, 267] width 159 height 23
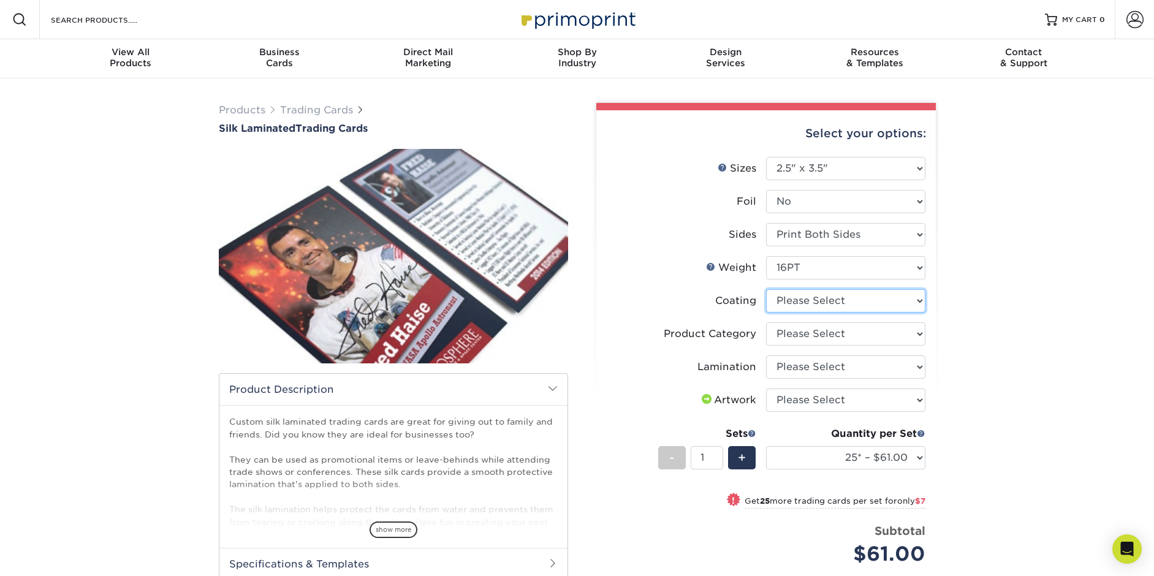
click at [920, 302] on select at bounding box center [845, 300] width 159 height 23
select select "3e7618de-abca-4bda-9f97-8b9129e913d8"
click at [766, 289] on select at bounding box center [845, 300] width 159 height 23
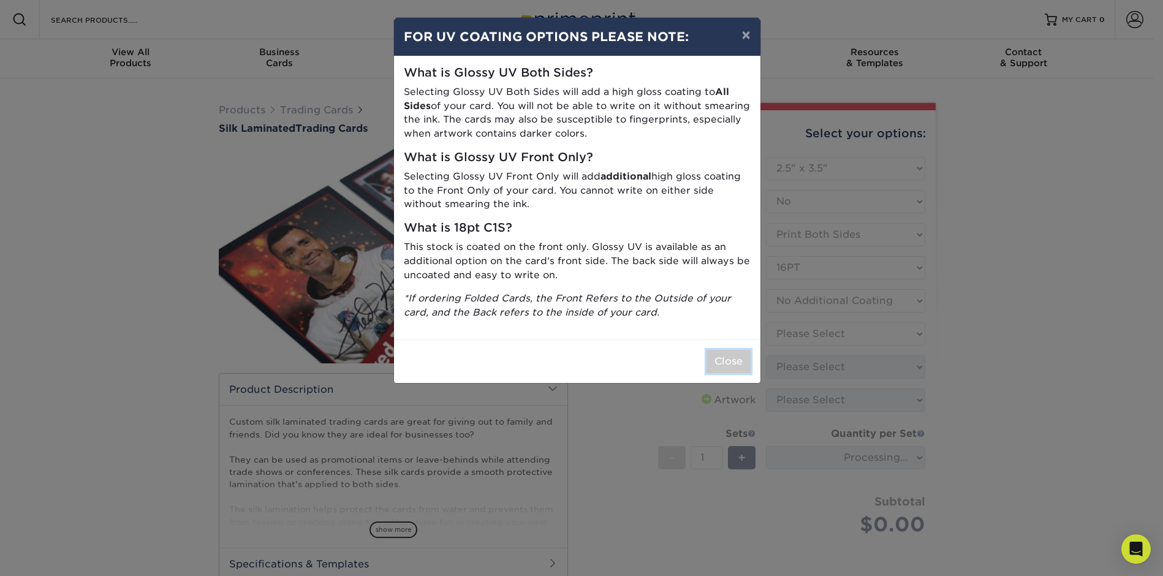
click at [747, 363] on button "Close" at bounding box center [729, 361] width 44 height 23
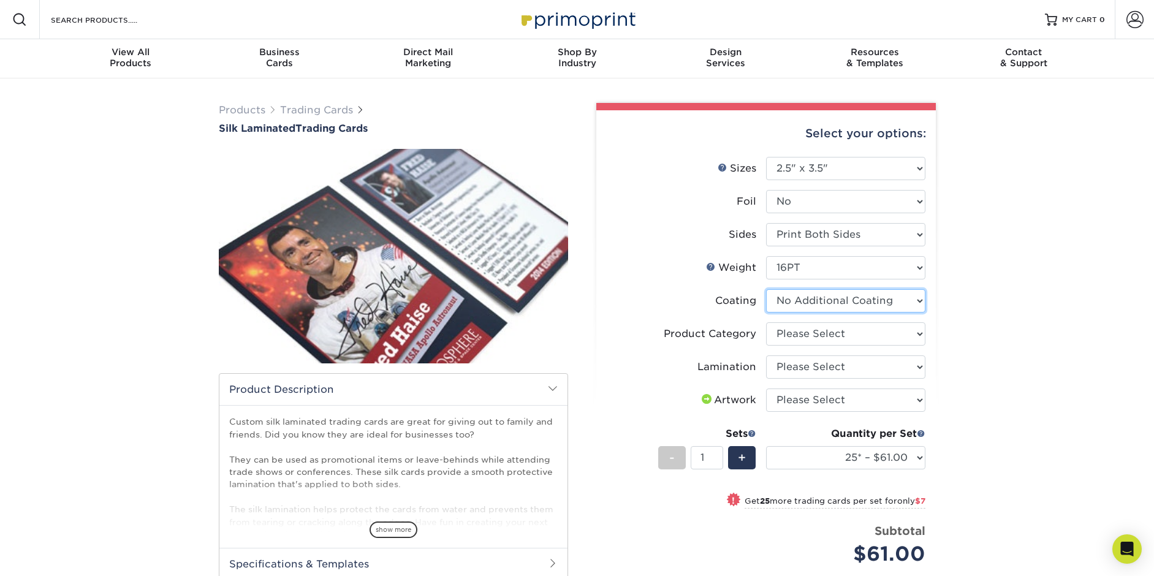
click at [919, 302] on select at bounding box center [845, 300] width 159 height 23
click at [916, 334] on select "Please Select Trading Cards" at bounding box center [845, 333] width 159 height 23
select select "c2f9bce9-36c2-409d-b101-c29d9d031e18"
click at [766, 322] on select "Please Select Trading Cards" at bounding box center [845, 333] width 159 height 23
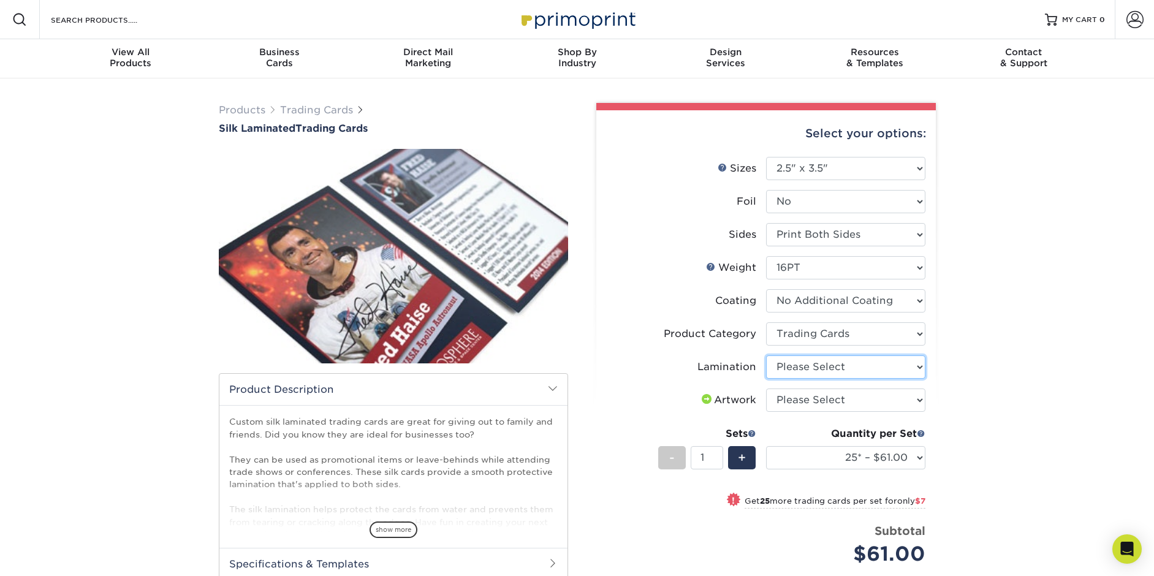
click at [919, 366] on select "Please Select Silk" at bounding box center [845, 367] width 159 height 23
select select "ccacb42f-45f7-42d3-bbd3-7c8421cf37f0"
click at [766, 356] on select "Please Select Silk" at bounding box center [845, 367] width 159 height 23
click at [916, 400] on select "Please Select I will upload files I need a design - $100" at bounding box center [845, 400] width 159 height 23
select select "upload"
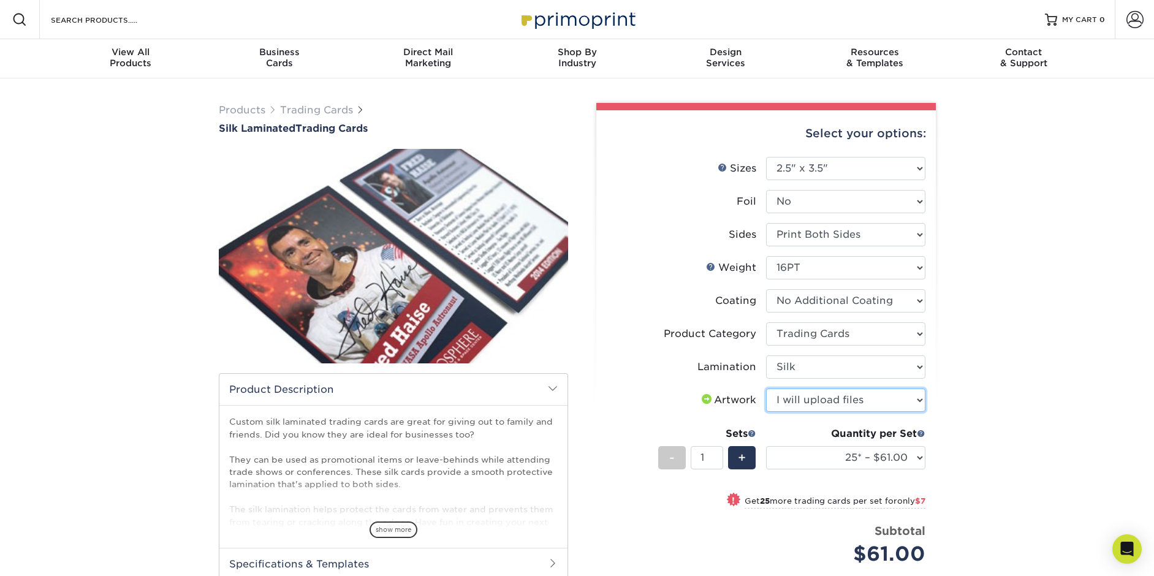
click at [766, 389] on select "Please Select I will upload files I need a design - $100" at bounding box center [845, 400] width 159 height 23
click at [963, 411] on div "Products Trading Cards Silk Laminated Trading Cards show more Templates" at bounding box center [577, 426] width 1154 height 697
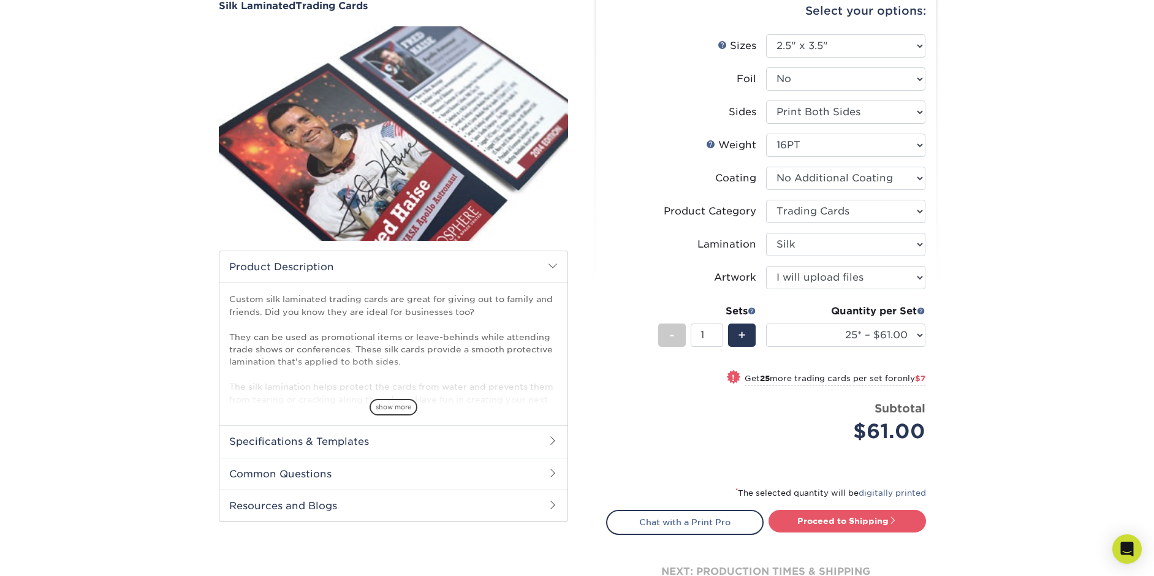
scroll to position [184, 0]
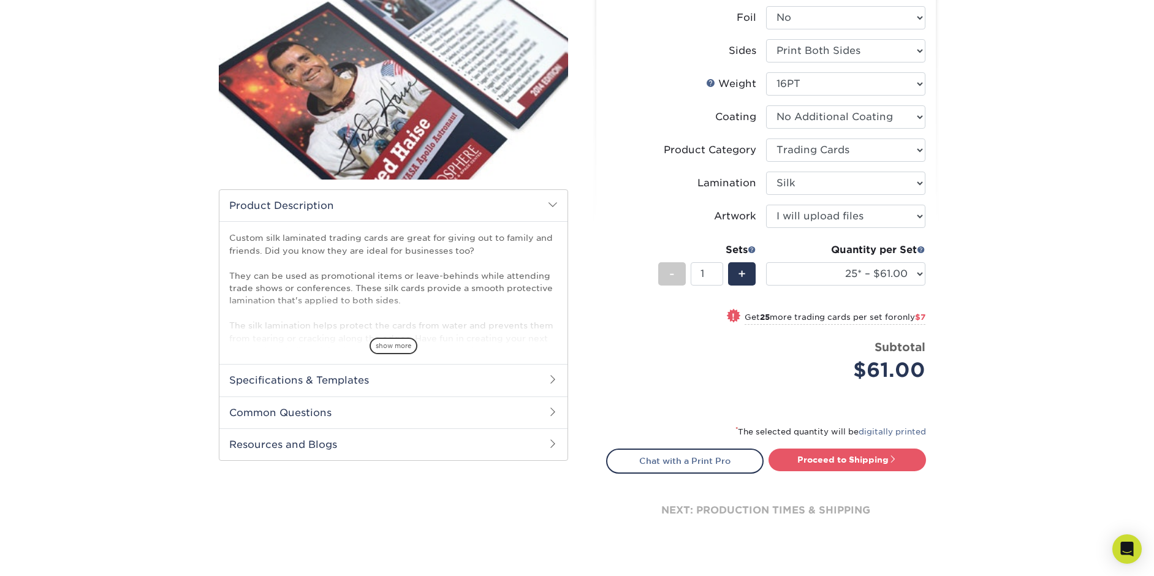
click at [552, 417] on h2 "Common Questions" at bounding box center [393, 413] width 348 height 32
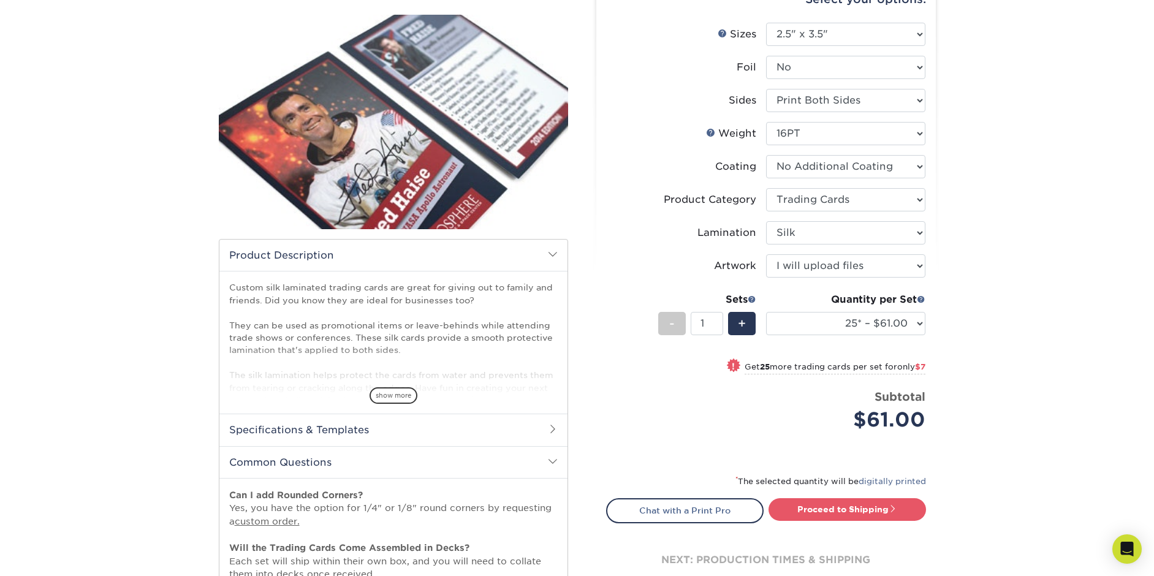
scroll to position [123, 0]
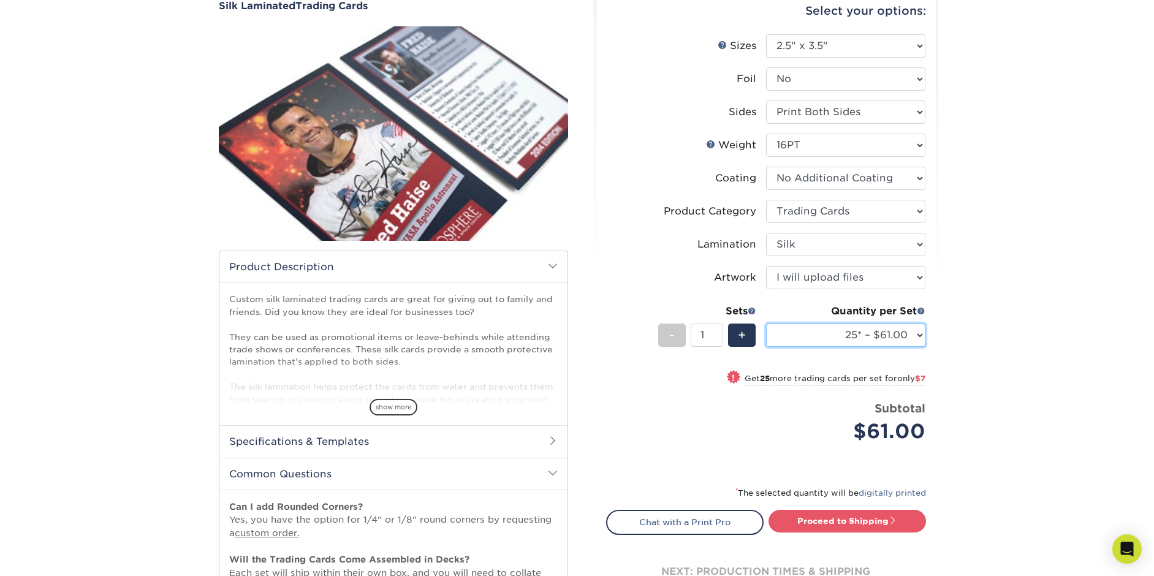
click at [923, 337] on select "25* – $61.00 50* – $68.00 75* – $74.00 100* – $81.00 250* – $88.00 500 – $98.00…" at bounding box center [845, 335] width 159 height 23
click at [750, 335] on div "+" at bounding box center [742, 335] width 28 height 23
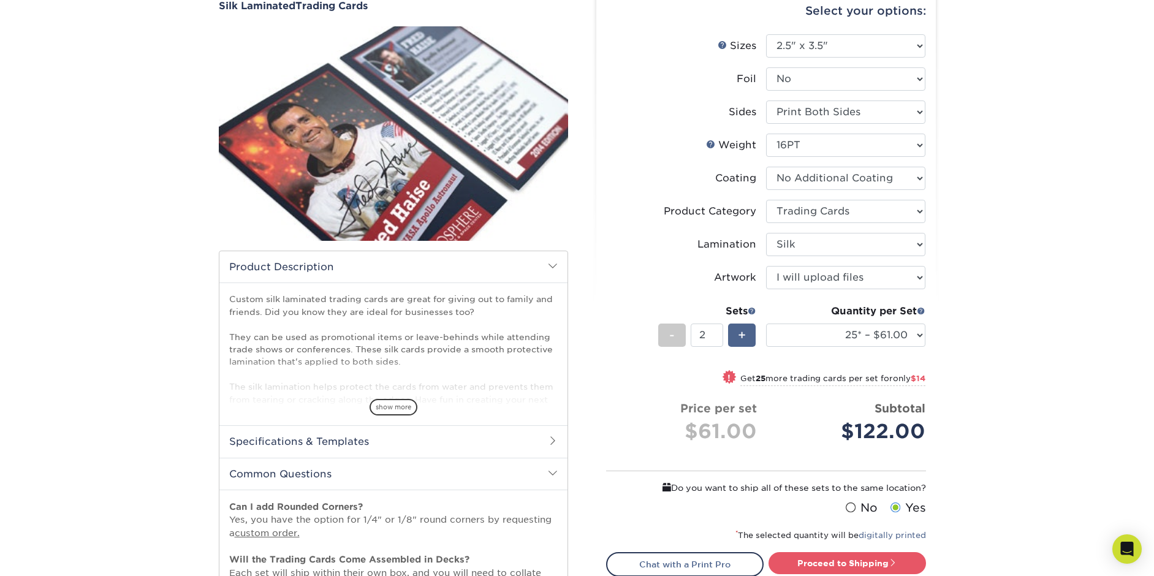
click at [750, 335] on div "+" at bounding box center [742, 335] width 28 height 23
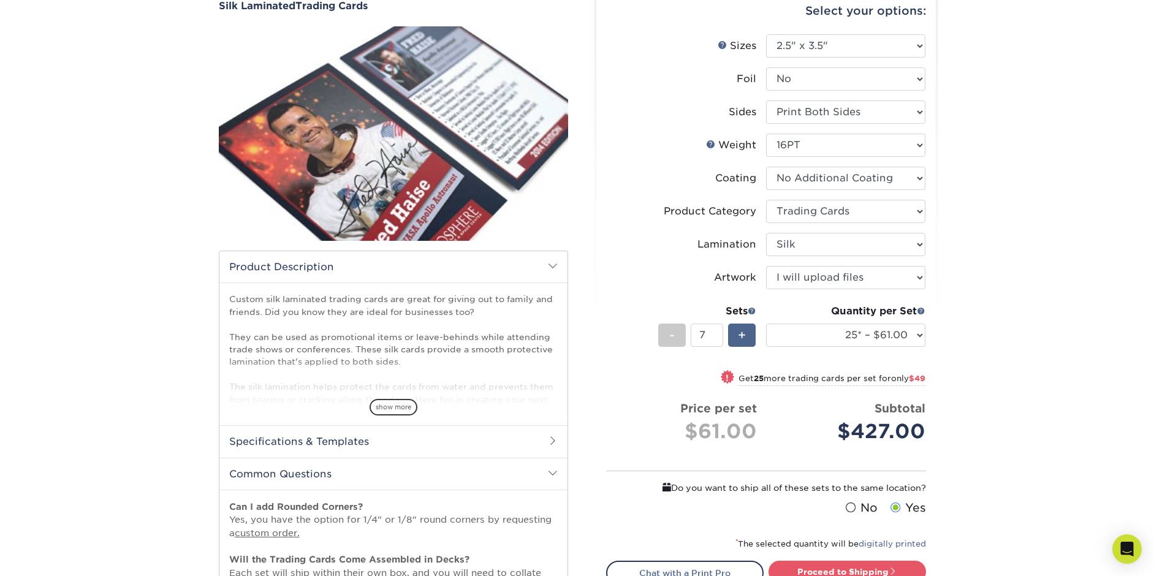
click at [750, 335] on div "+" at bounding box center [742, 335] width 28 height 23
type input "11"
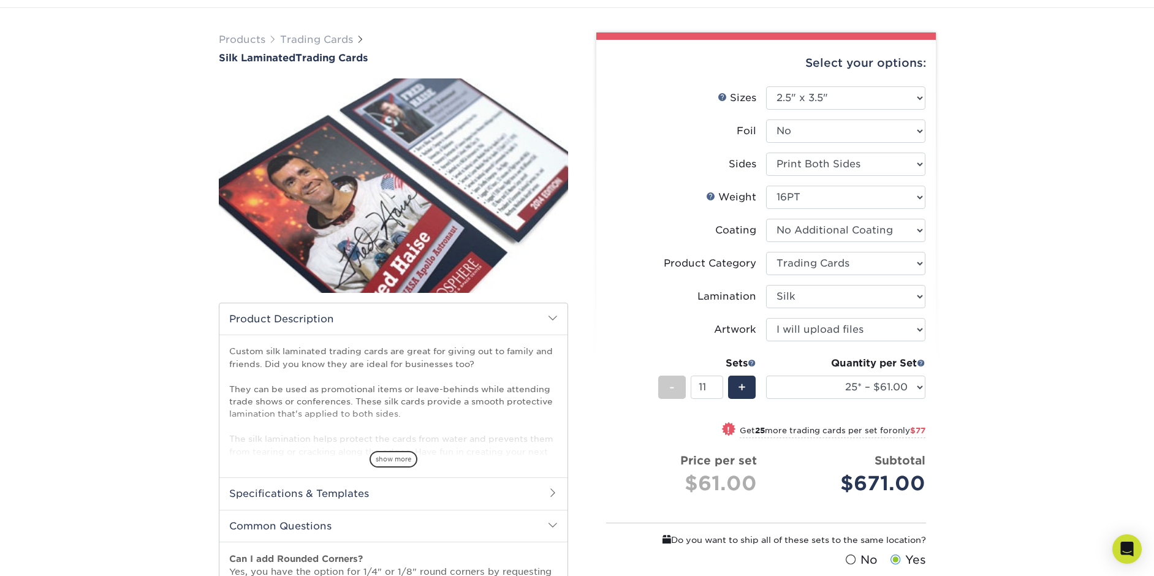
scroll to position [0, 0]
